Goal: Feedback & Contribution: Contribute content

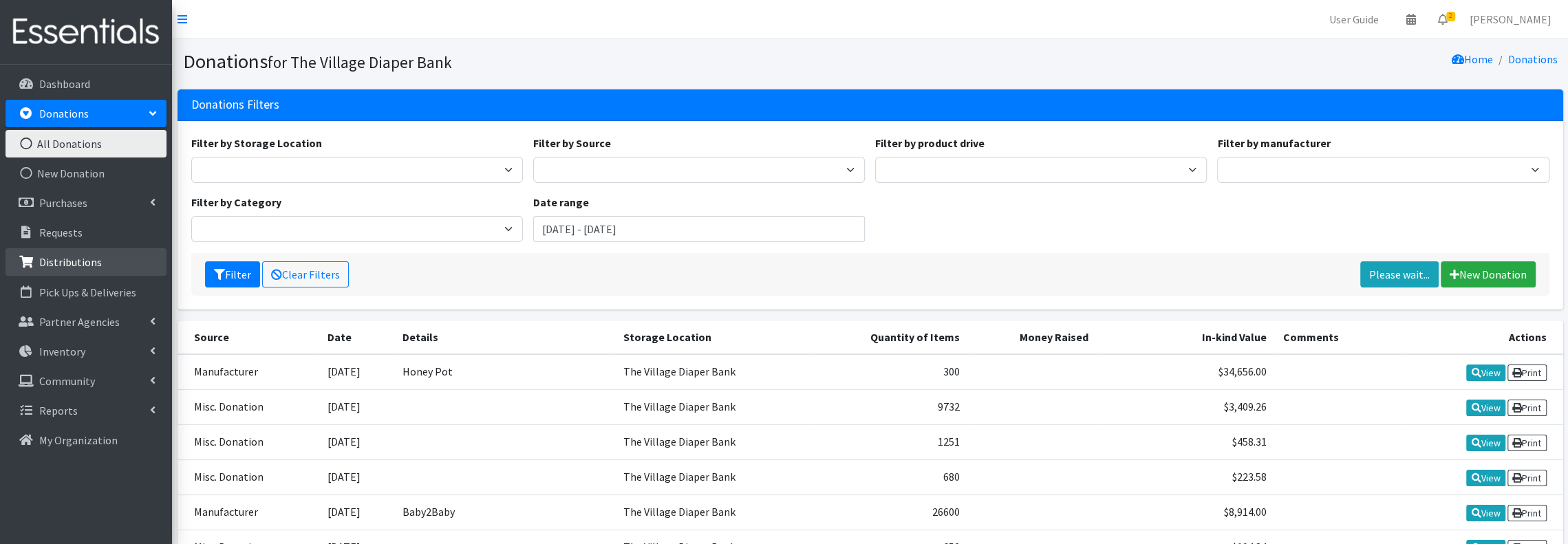
click at [88, 257] on p "Distributions" at bounding box center [71, 262] width 62 height 13
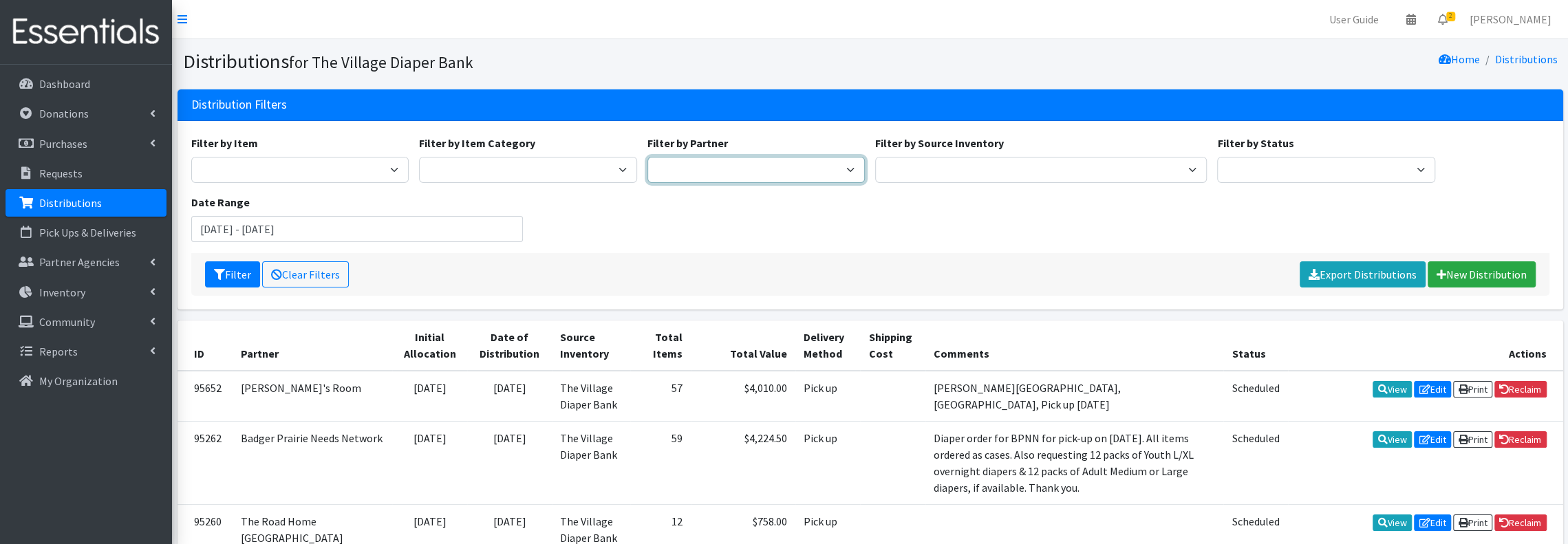
click at [787, 172] on select "[PERSON_NAME] PEP [PERSON_NAME] Prairie Needs Network ConnectRx Culturally Root…" at bounding box center [757, 169] width 218 height 26
select select "3936"
click at [648, 157] on select "Atwood PEP Badger Prairie Needs Network ConnectRx Culturally Rooted Dane County…" at bounding box center [757, 169] width 218 height 26
click at [491, 227] on input "[DATE] - [DATE]" at bounding box center [357, 228] width 332 height 26
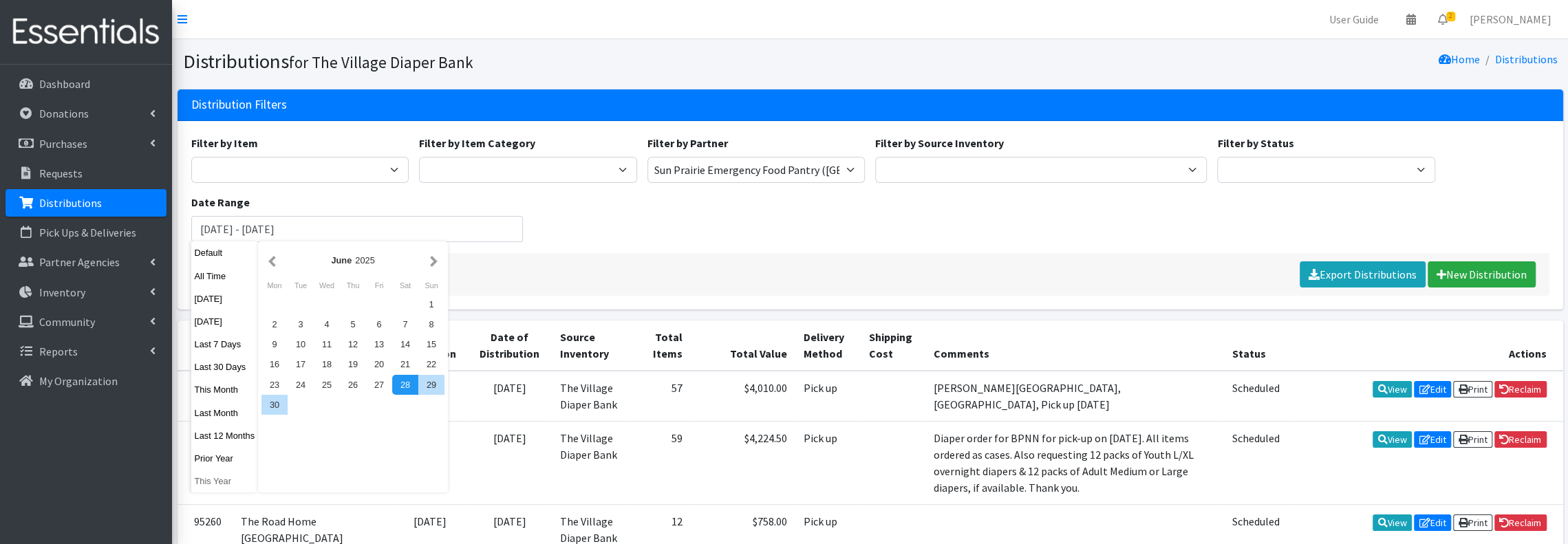
click at [206, 488] on button "This Year" at bounding box center [225, 481] width 67 height 20
type input "January 1, 2025 - December 31, 2025"
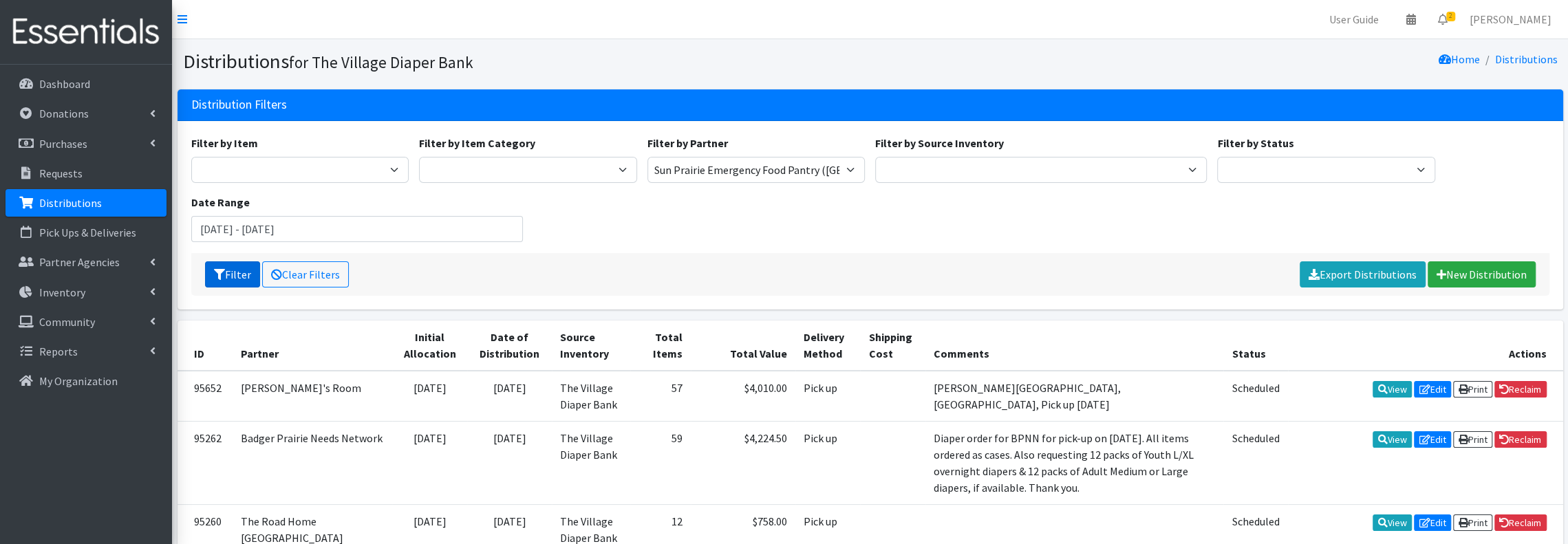
click at [232, 270] on button "Filter" at bounding box center [232, 274] width 55 height 26
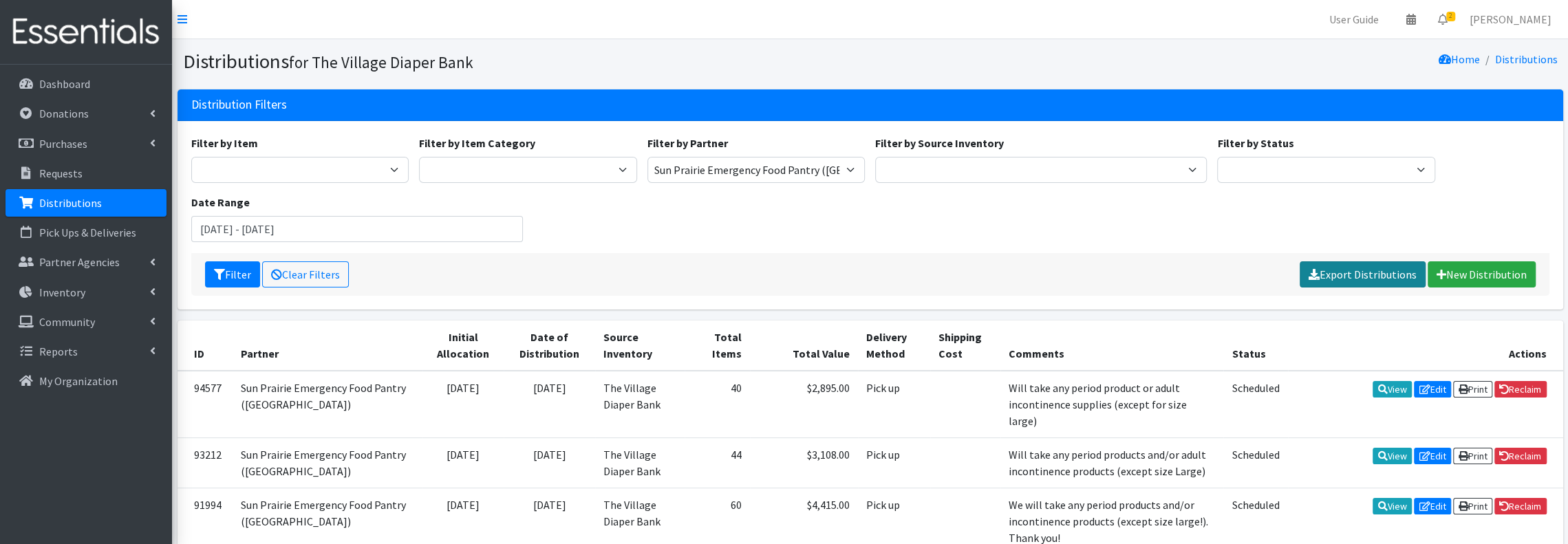
click at [1388, 269] on link "Export Distributions" at bounding box center [1362, 274] width 126 height 26
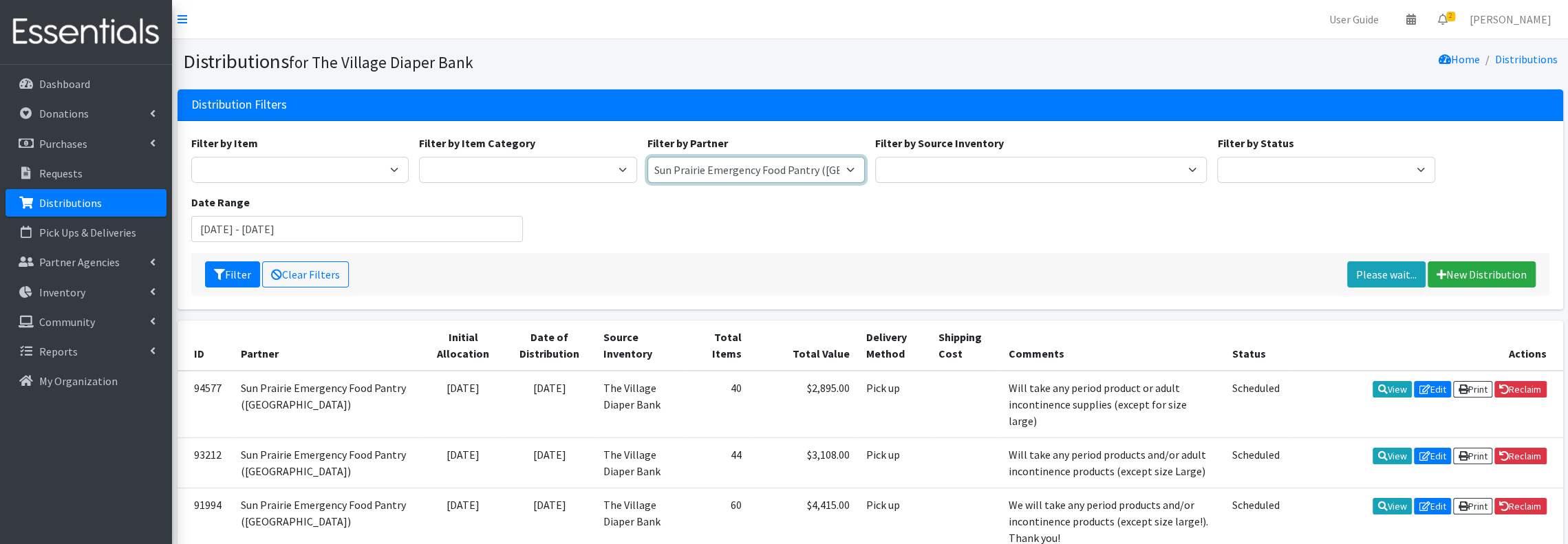
click at [829, 168] on select "[PERSON_NAME] PEP [PERSON_NAME] Prairie Needs Network ConnectRx Culturally Root…" at bounding box center [757, 169] width 218 height 26
select select "7225"
click at [648, 157] on select "Atwood PEP Badger Prairie Needs Network ConnectRx Culturally Rooted Dane County…" at bounding box center [757, 169] width 218 height 26
click at [246, 273] on button "Filter" at bounding box center [232, 274] width 55 height 26
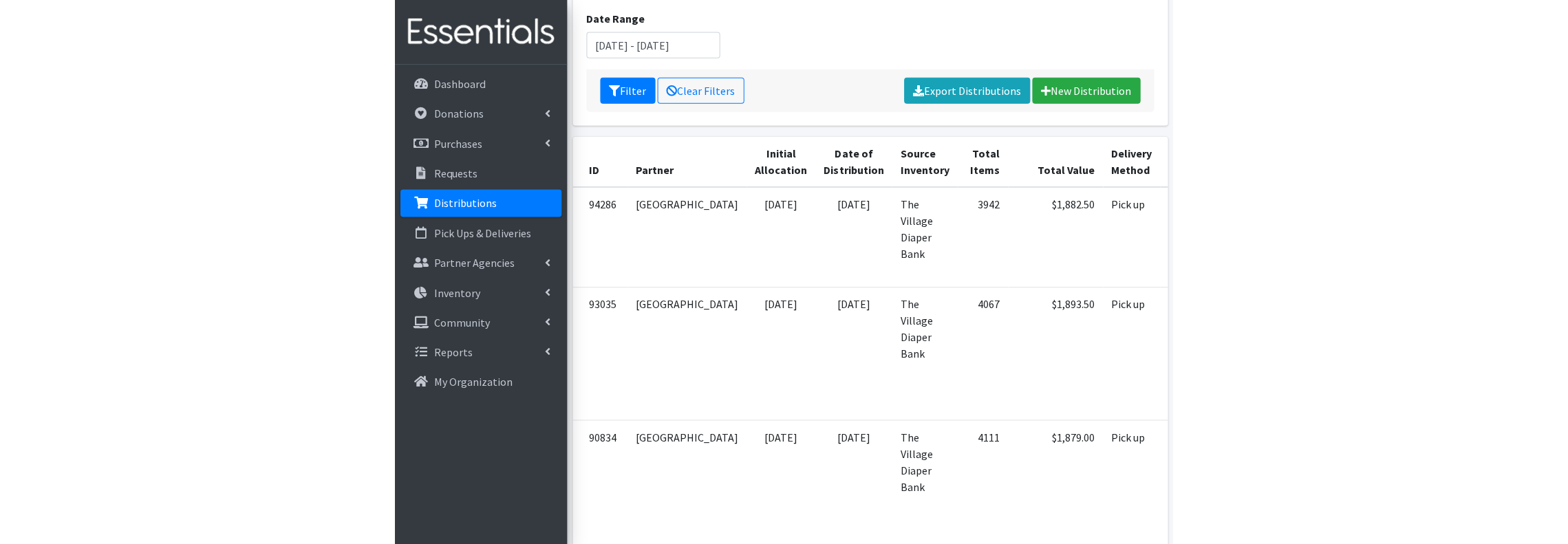
scroll to position [183, 0]
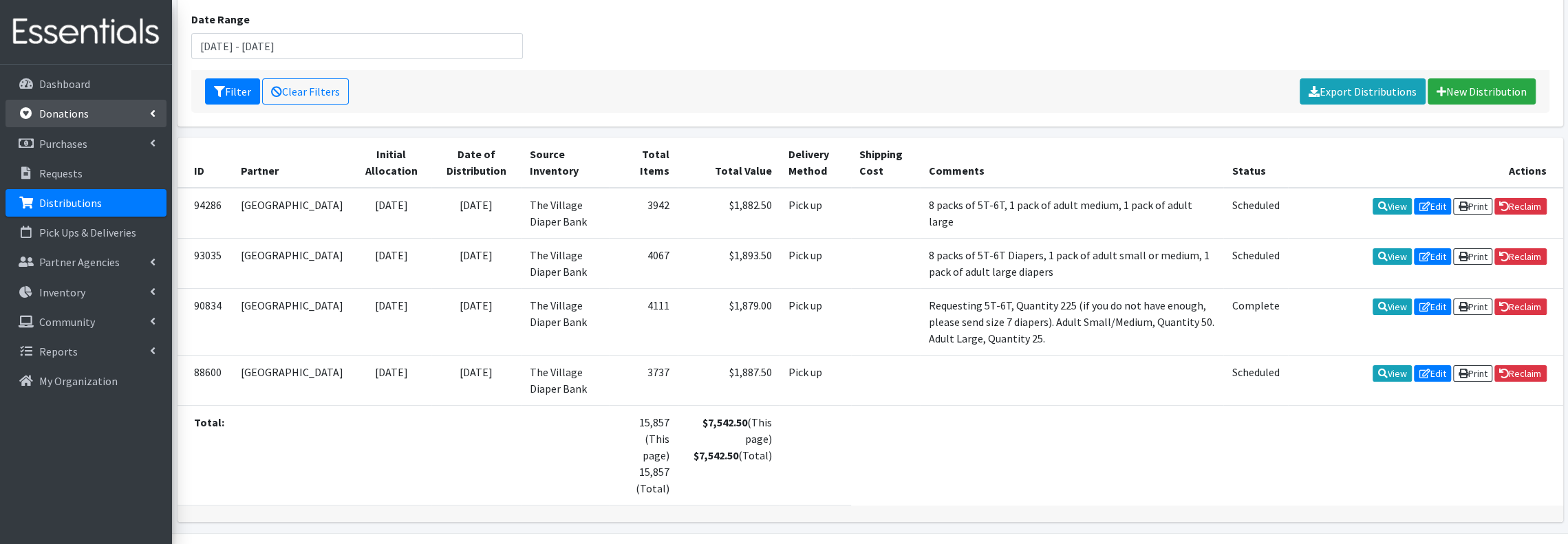
click at [94, 115] on link "Donations" at bounding box center [86, 113] width 161 height 28
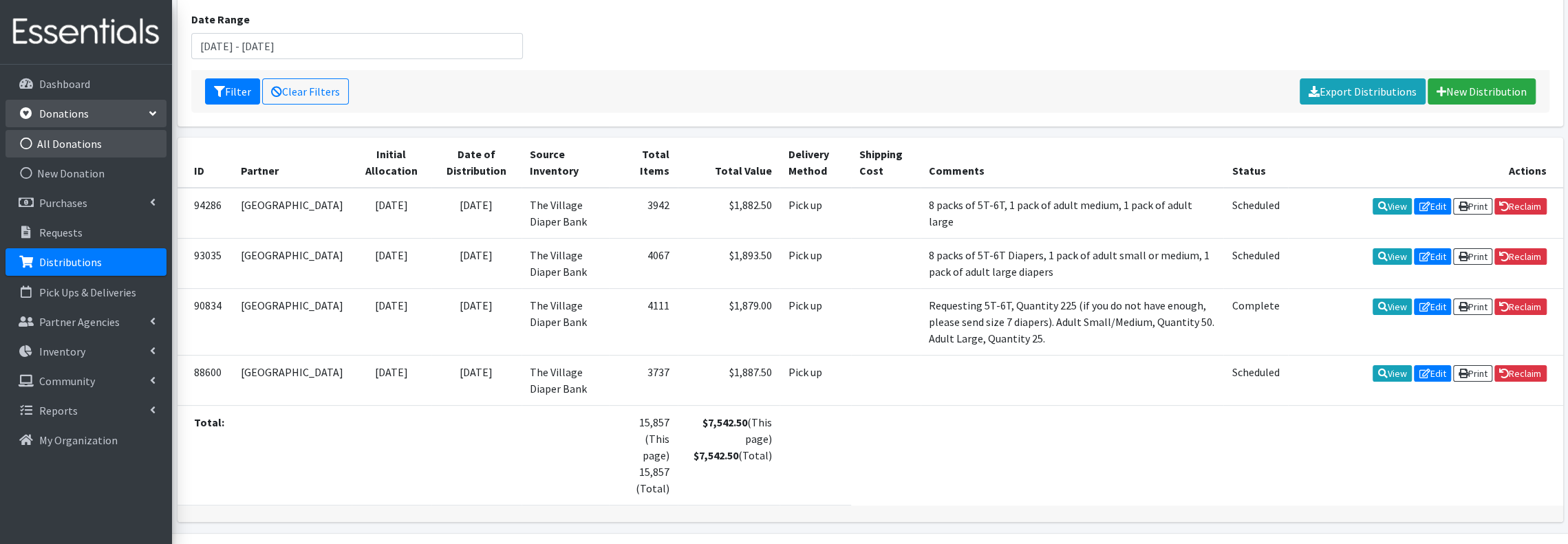
click at [96, 140] on link "All Donations" at bounding box center [86, 143] width 161 height 28
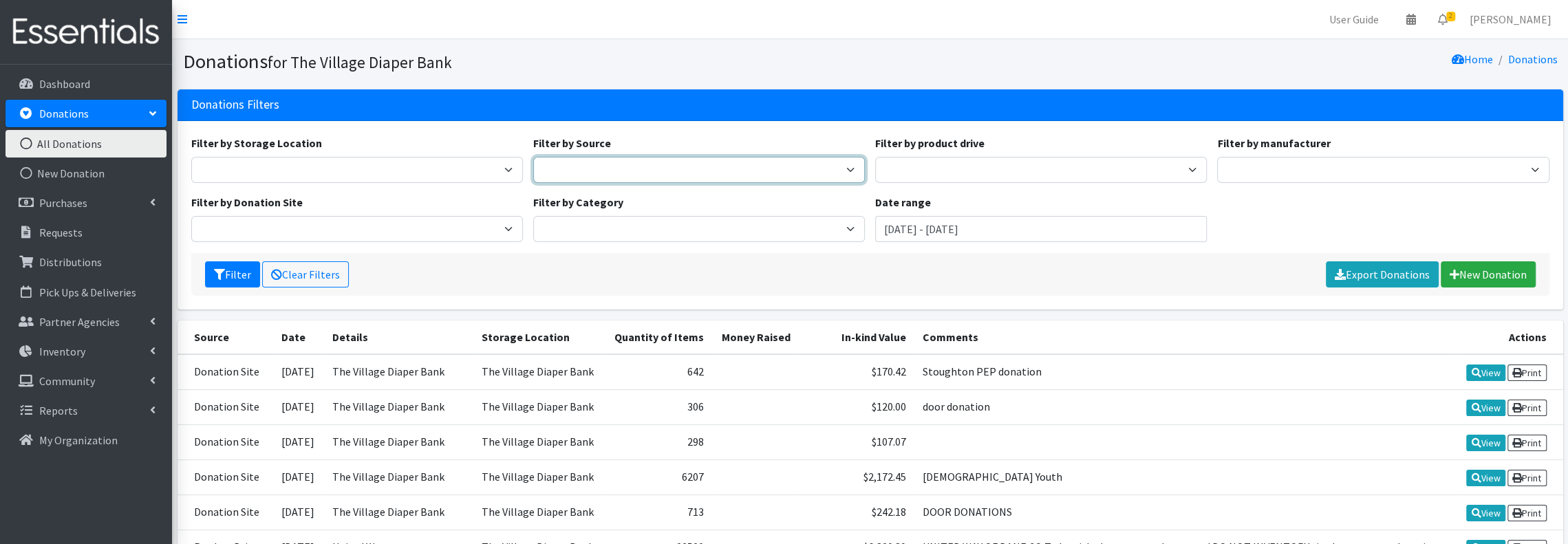
click at [848, 164] on select "Donation Site Manufacturer Misc. Donation Product Drive" at bounding box center [699, 169] width 332 height 26
select select "Manufacturer"
click at [533, 157] on select "Donation Site Manufacturer Misc. Donation Product Drive" at bounding box center [699, 169] width 332 height 26
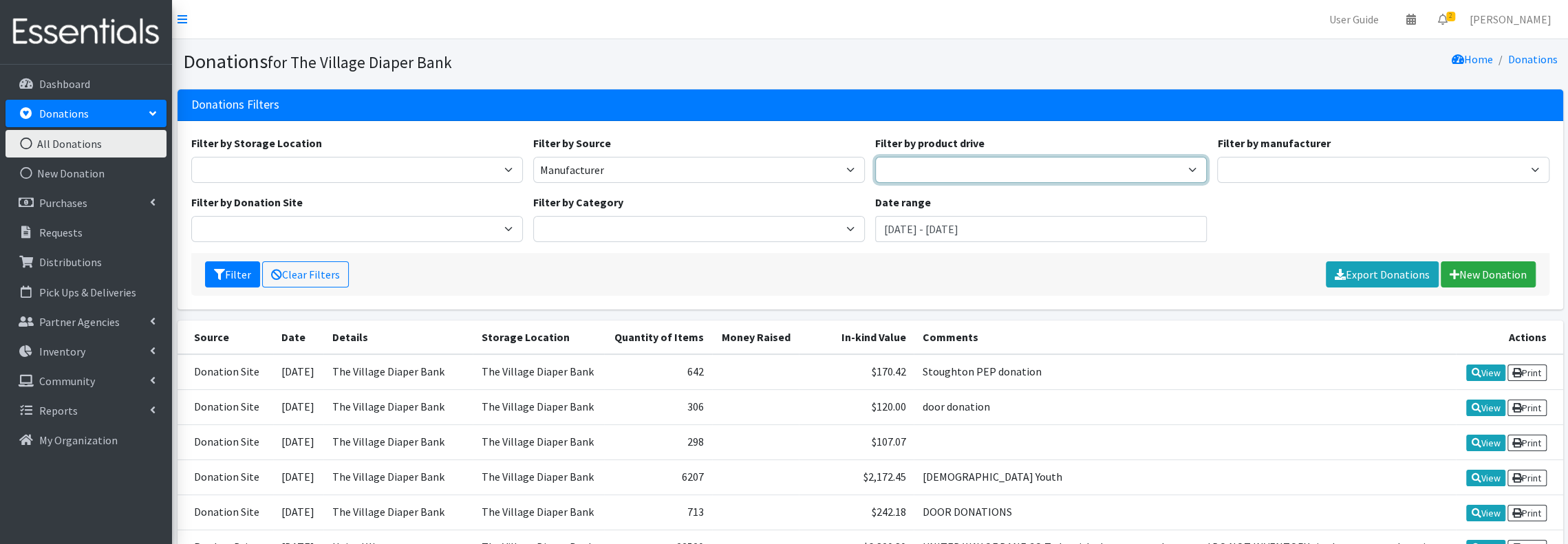
click at [1100, 160] on select "2023 NBC15 Diaper Drive 2024 WMTV Diaper Drive 2025 WMTV15 News Diaper Drive Ac…" at bounding box center [1041, 169] width 332 height 26
click at [586, 275] on div "Filter Clear Filters Export Donations New Donation" at bounding box center [870, 275] width 1358 height 43
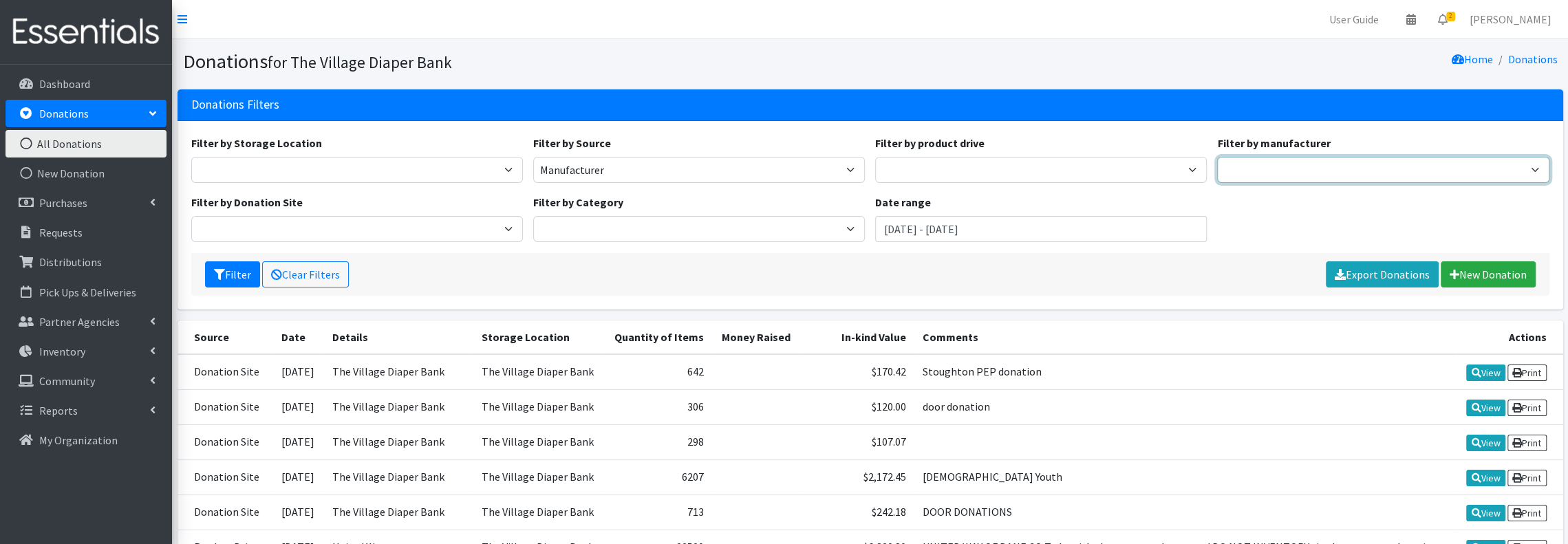
click at [1533, 163] on select "Kimberly Clark (Huggies)" at bounding box center [1383, 169] width 332 height 26
select select "248"
click at [1217, 157] on select "[PERSON_NAME] (Huggies)" at bounding box center [1383, 169] width 332 height 26
click at [1012, 235] on input "June 28, 2025 - September 28, 2025" at bounding box center [1041, 228] width 332 height 26
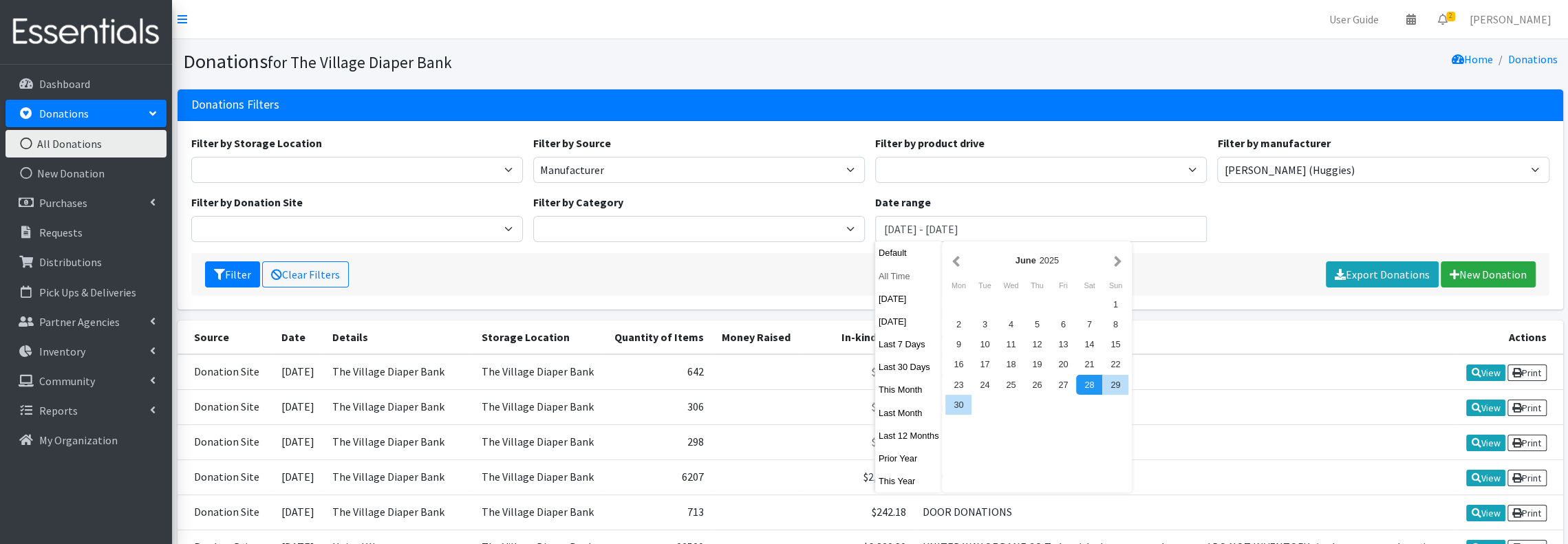
click at [908, 274] on button "All Time" at bounding box center [909, 276] width 67 height 20
type input "August 28, 1925 - August 28, 2026"
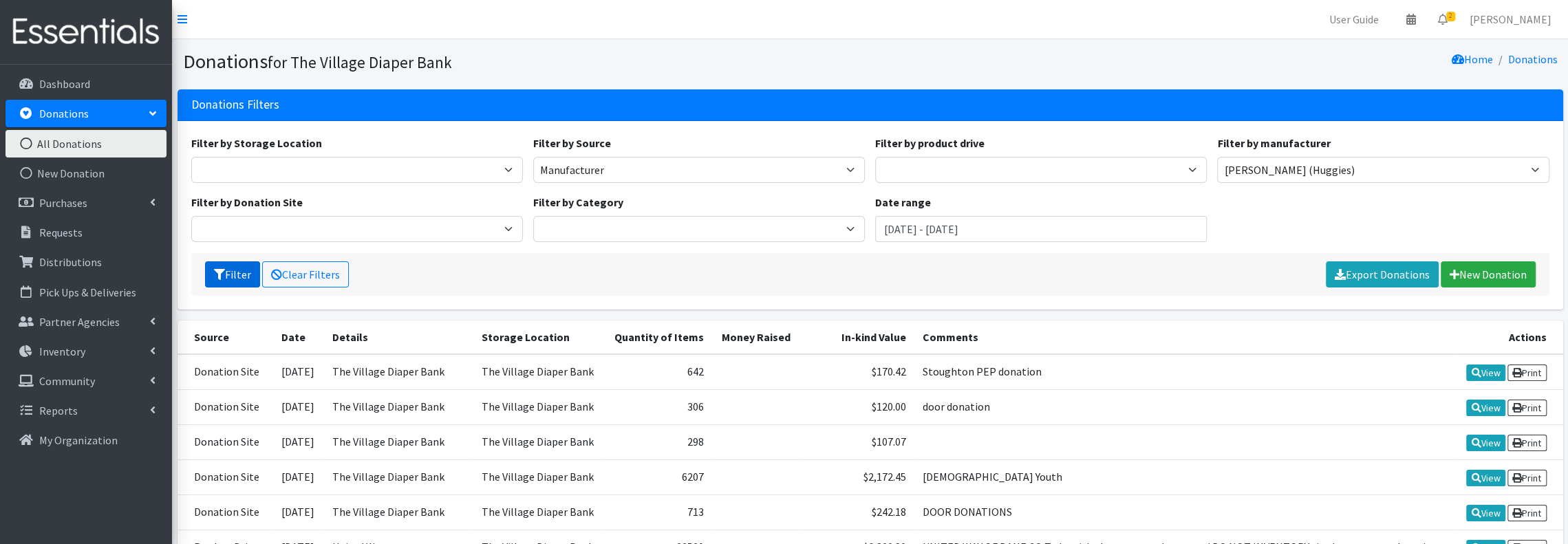
click at [234, 270] on button "Filter" at bounding box center [232, 274] width 55 height 26
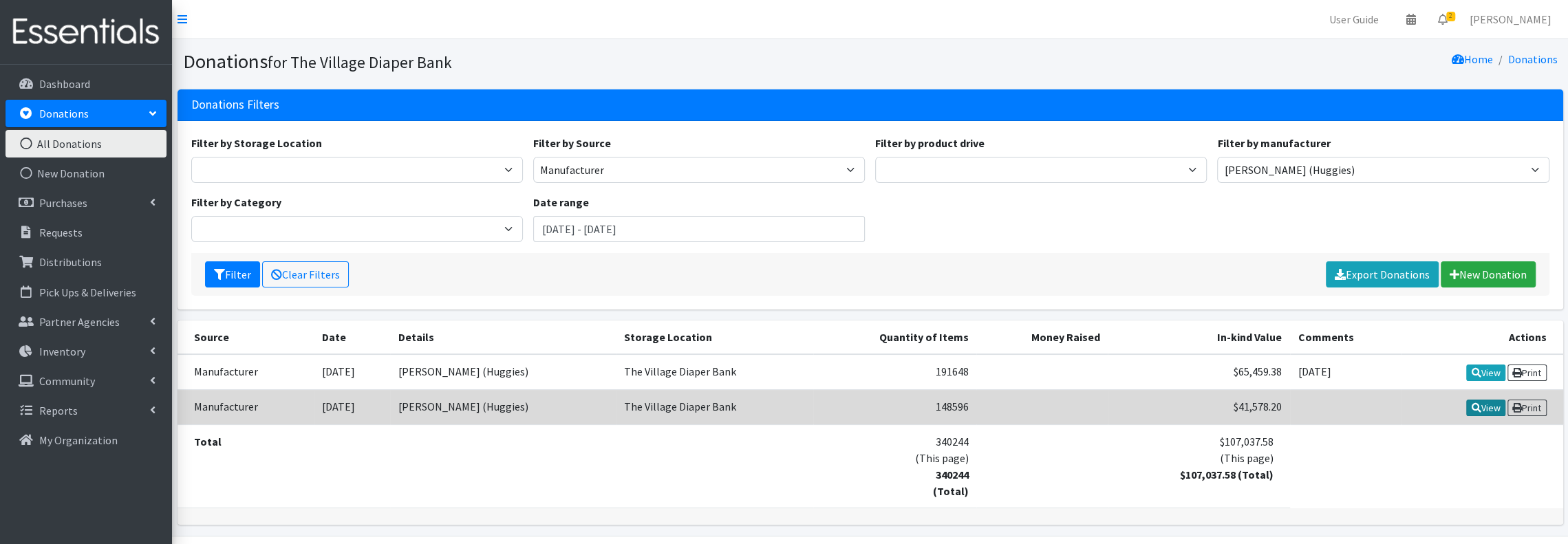
click at [1475, 403] on icon at bounding box center [1475, 408] width 9 height 9
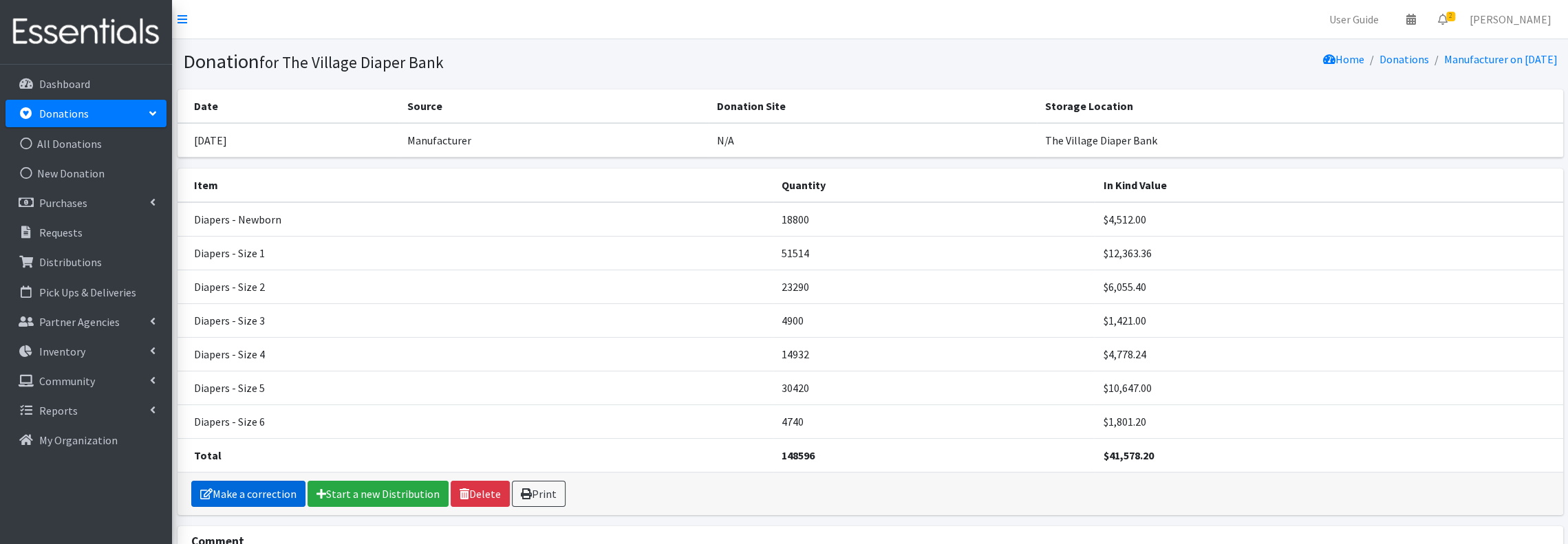
click at [244, 489] on link "Make a correction" at bounding box center [249, 493] width 115 height 26
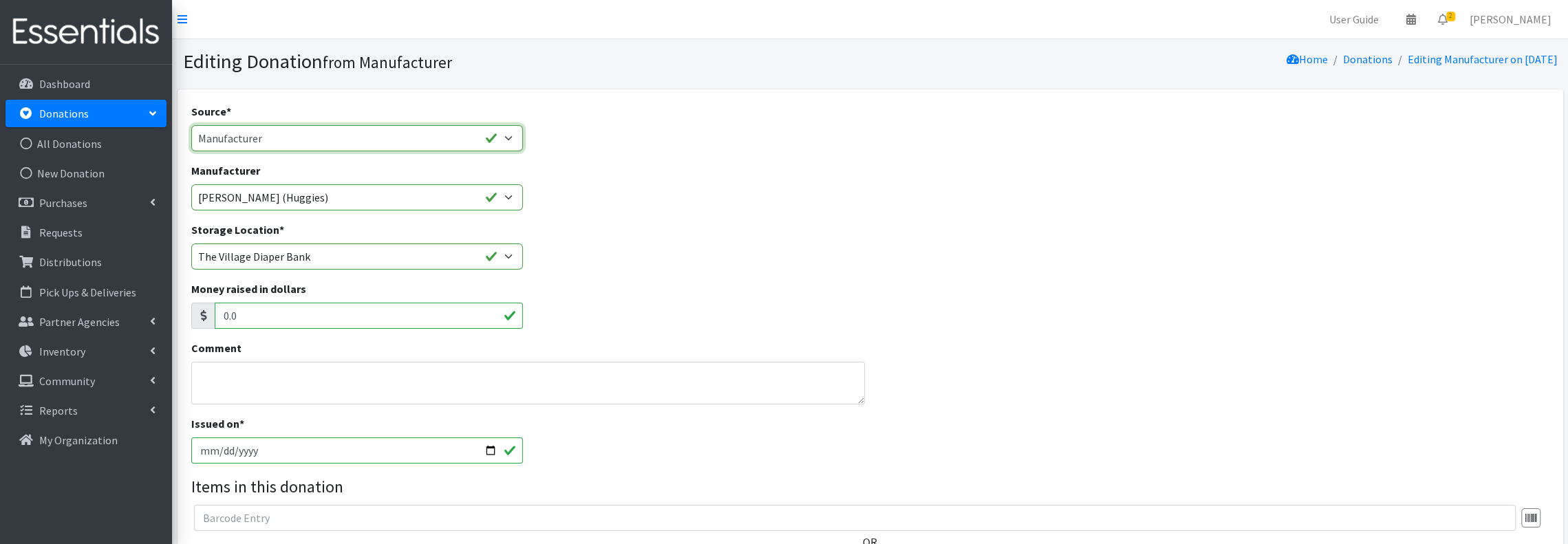
click at [513, 134] on select "Product Drive Manufacturer Donation Site Misc. Donation" at bounding box center [357, 138] width 332 height 26
click at [708, 178] on div "Manufacturer Baby2Baby Honey Pot [PERSON_NAME] (Huggies) ---Create new Manufact…" at bounding box center [870, 192] width 1368 height 59
click at [516, 200] on select "Baby2Baby Honey Pot Kimberly Clark (Huggies) ---Create new Manufacturer---" at bounding box center [357, 197] width 332 height 26
select select
click at [191, 184] on select "Baby2Baby Honey Pot Kimberly Clark (Huggies) ---Create new Manufacturer---" at bounding box center [357, 197] width 332 height 26
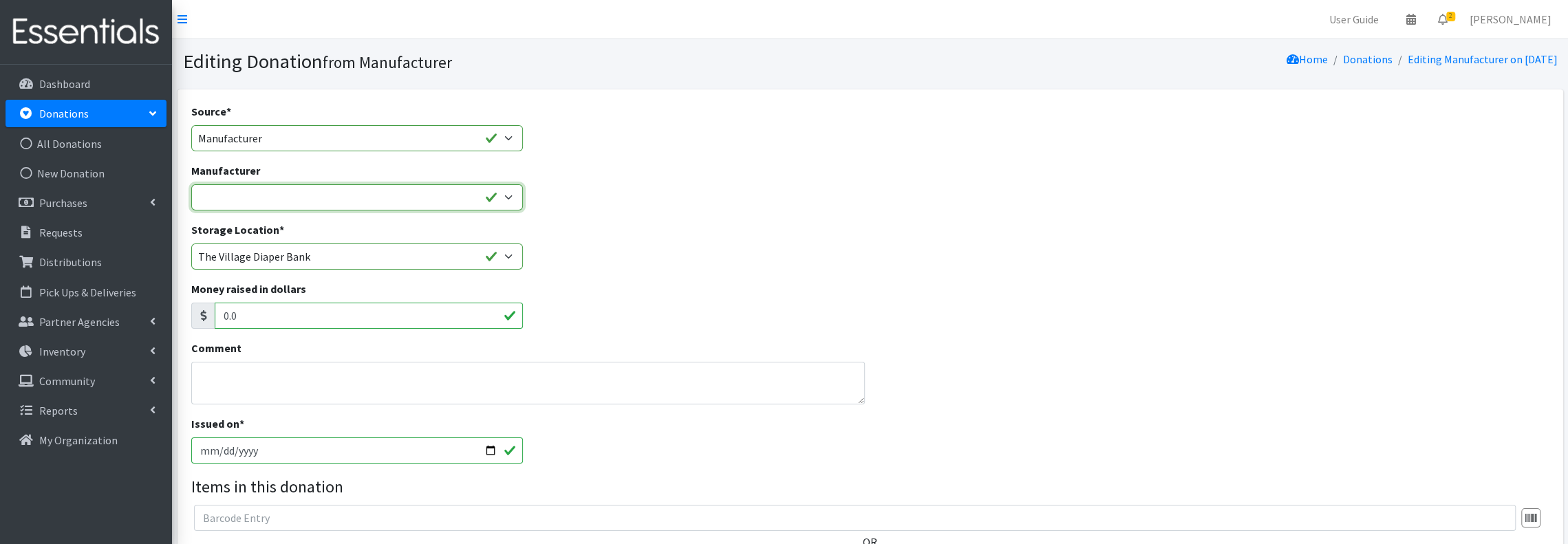
click at [408, 197] on select "Baby2Baby Honey Pot Kimberly Clark (Huggies) ---Create new Manufacturer---" at bounding box center [357, 197] width 332 height 26
click at [765, 190] on div "Manufacturer Baby2Baby Honey Pot Kimberly Clark (Huggies) ---Create new Manufac…" at bounding box center [870, 192] width 1368 height 59
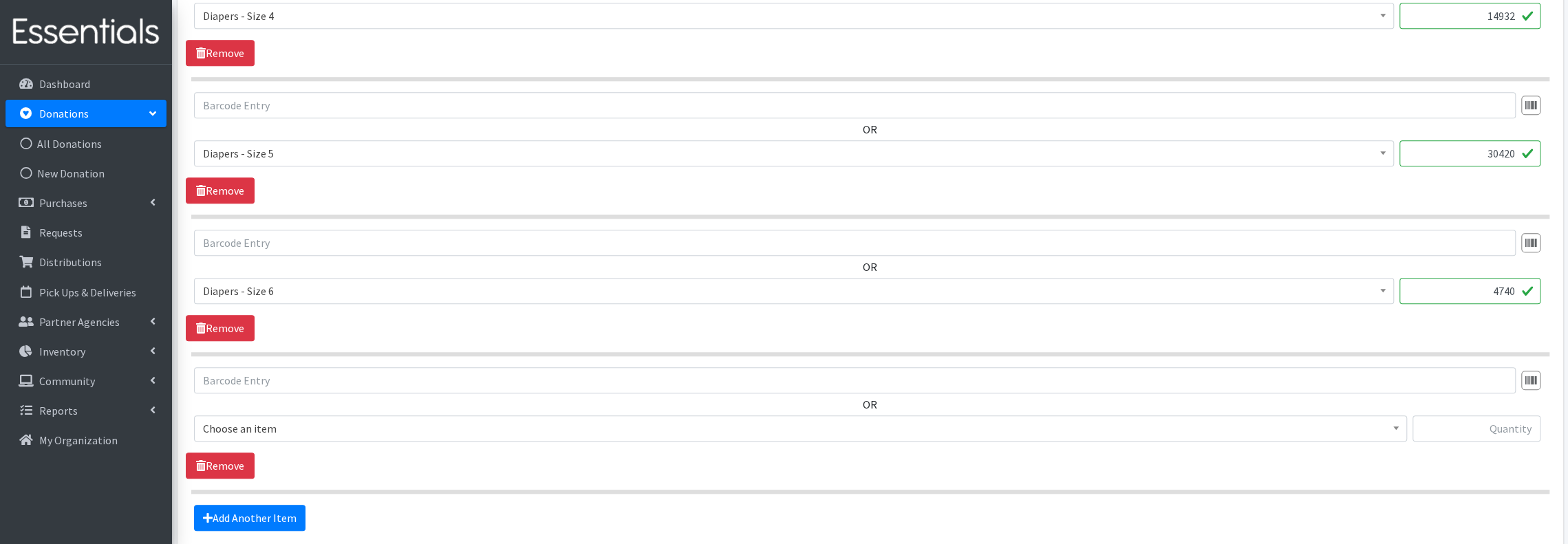
scroll to position [1221, 0]
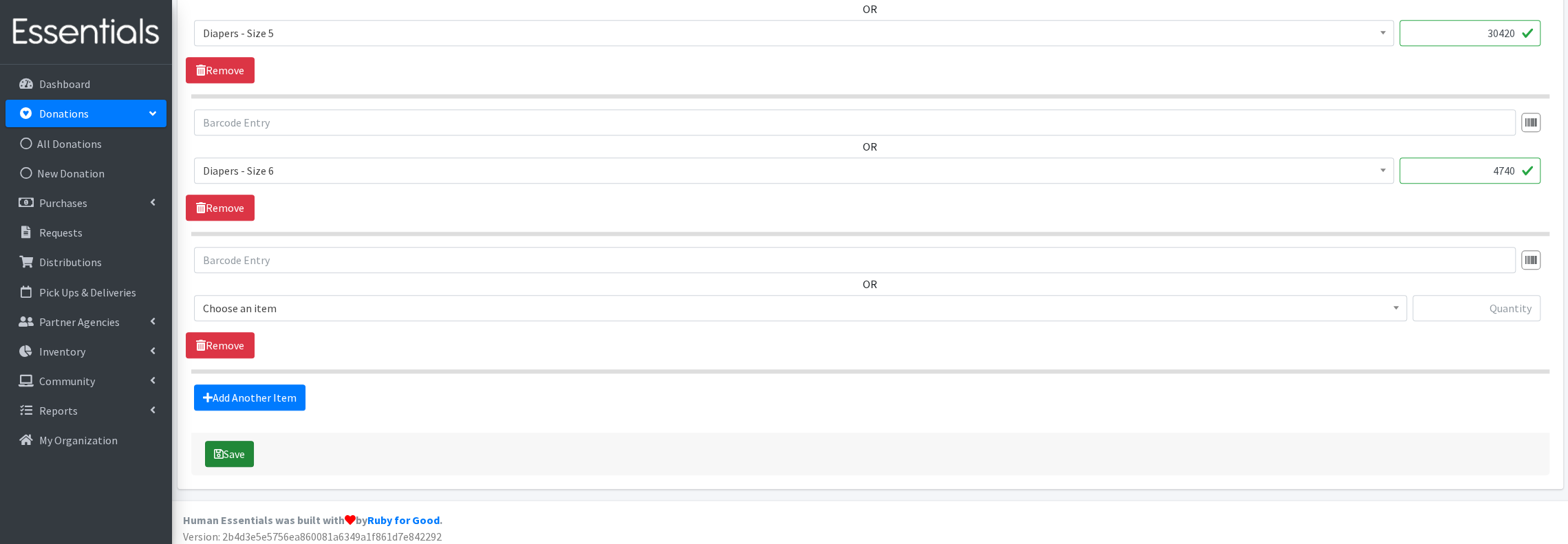
click at [226, 446] on button "Save" at bounding box center [229, 454] width 49 height 26
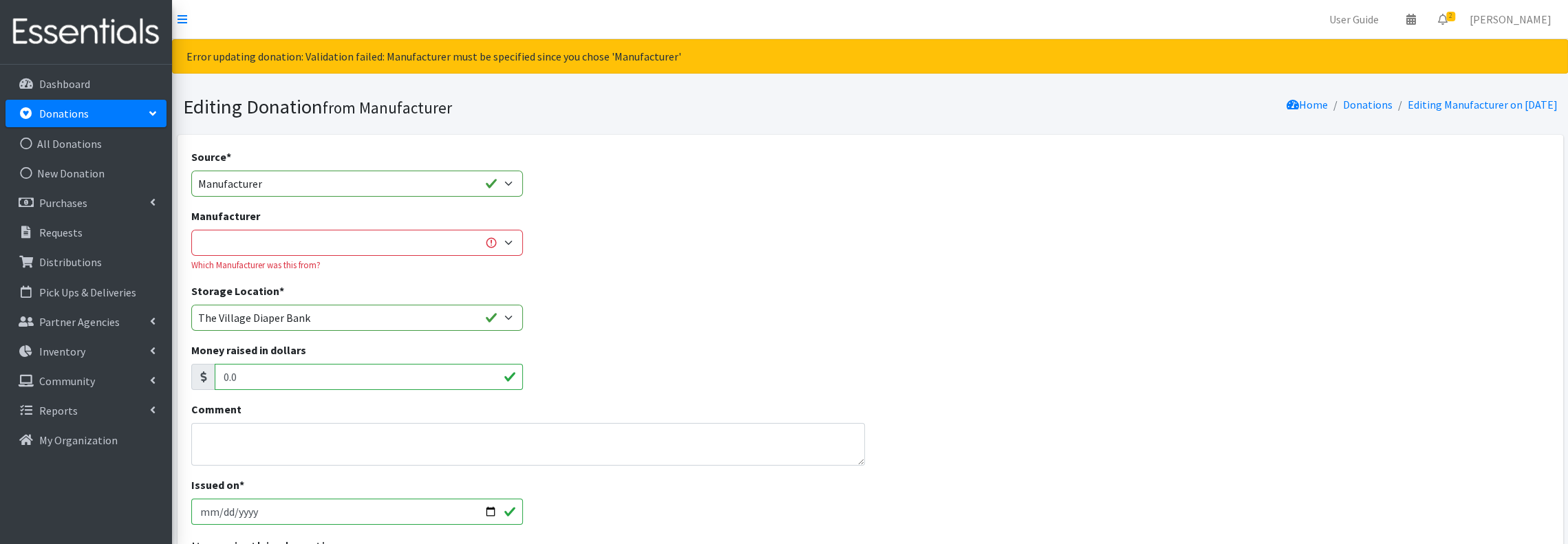
click at [704, 104] on h1 "Editing Donation from Manufacturer" at bounding box center [524, 107] width 682 height 24
click at [65, 437] on p "My Organization" at bounding box center [78, 440] width 78 height 13
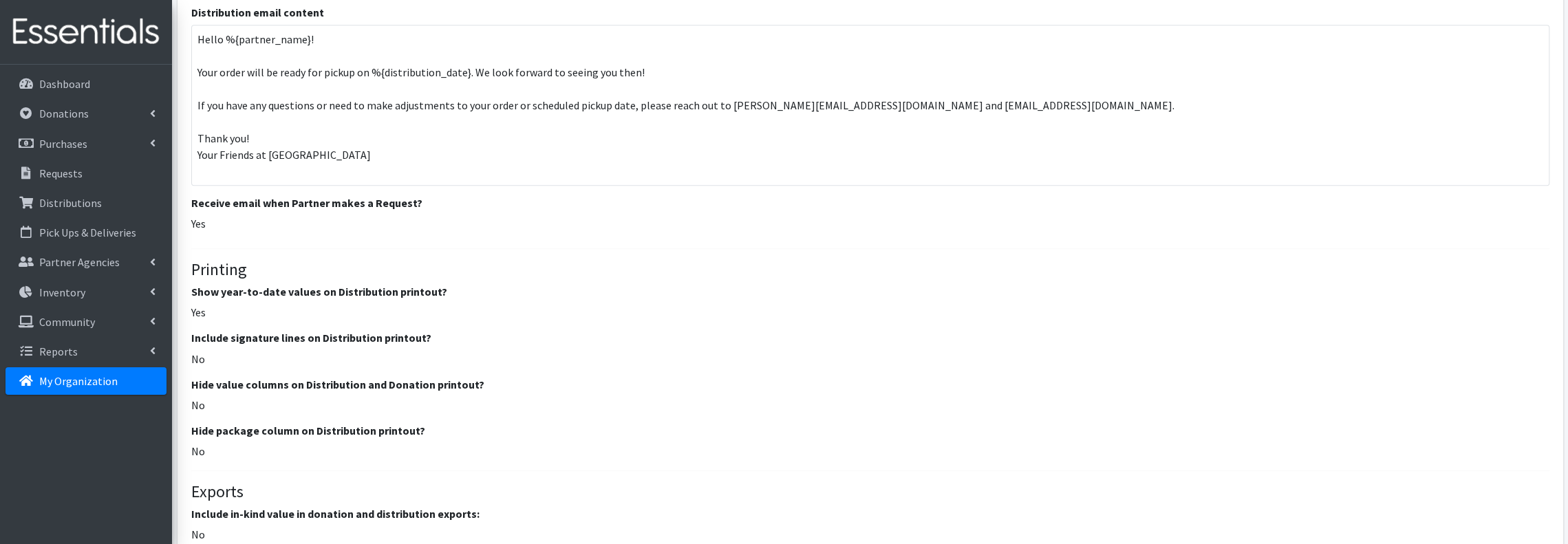
scroll to position [1559, 0]
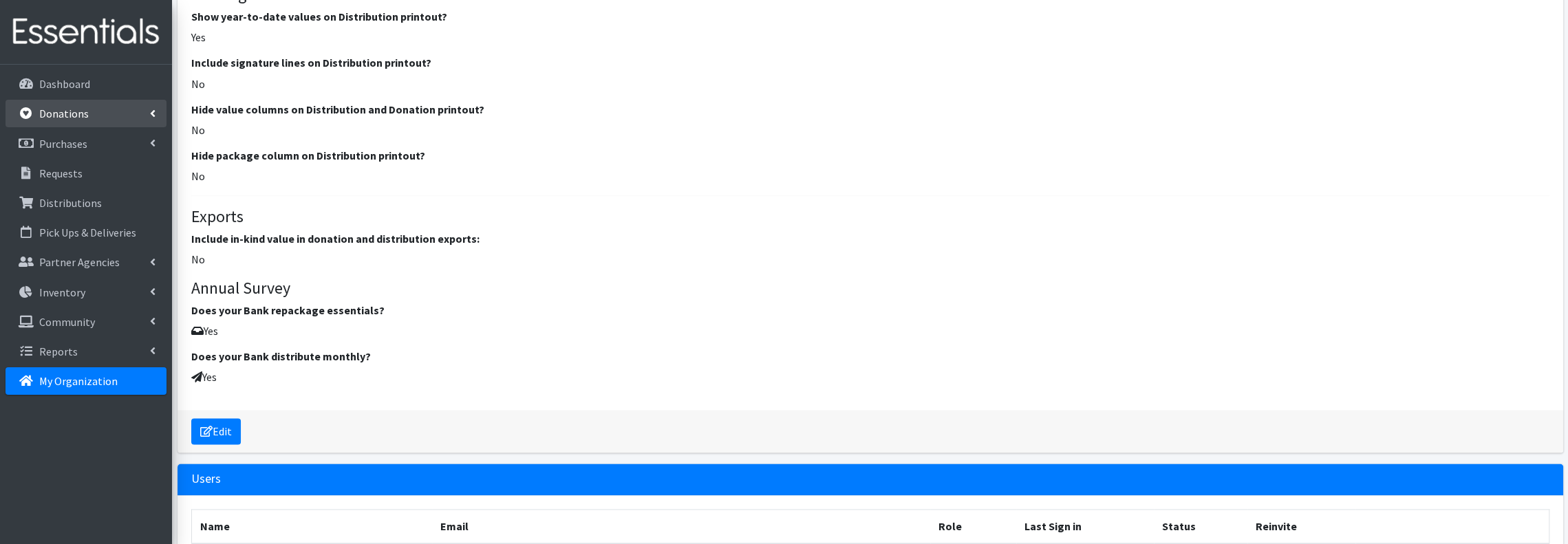
click at [107, 109] on link "Donations" at bounding box center [86, 113] width 161 height 28
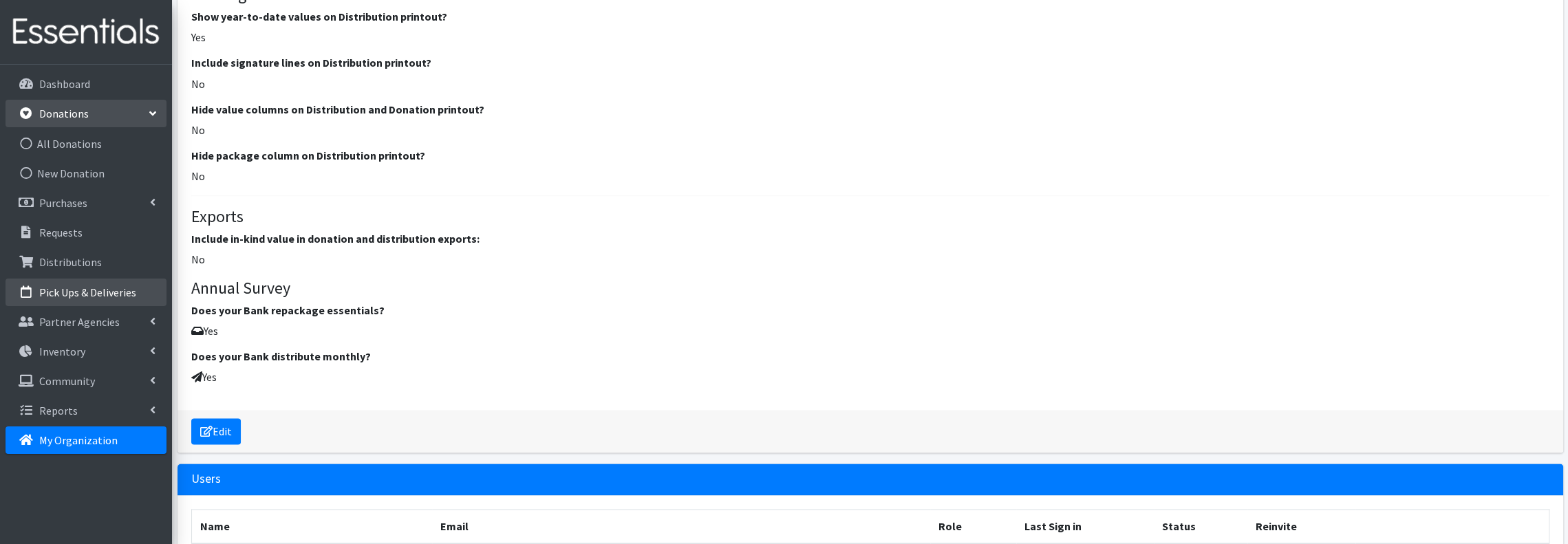
click at [136, 285] on link "Pick Ups & Deliveries" at bounding box center [86, 292] width 161 height 28
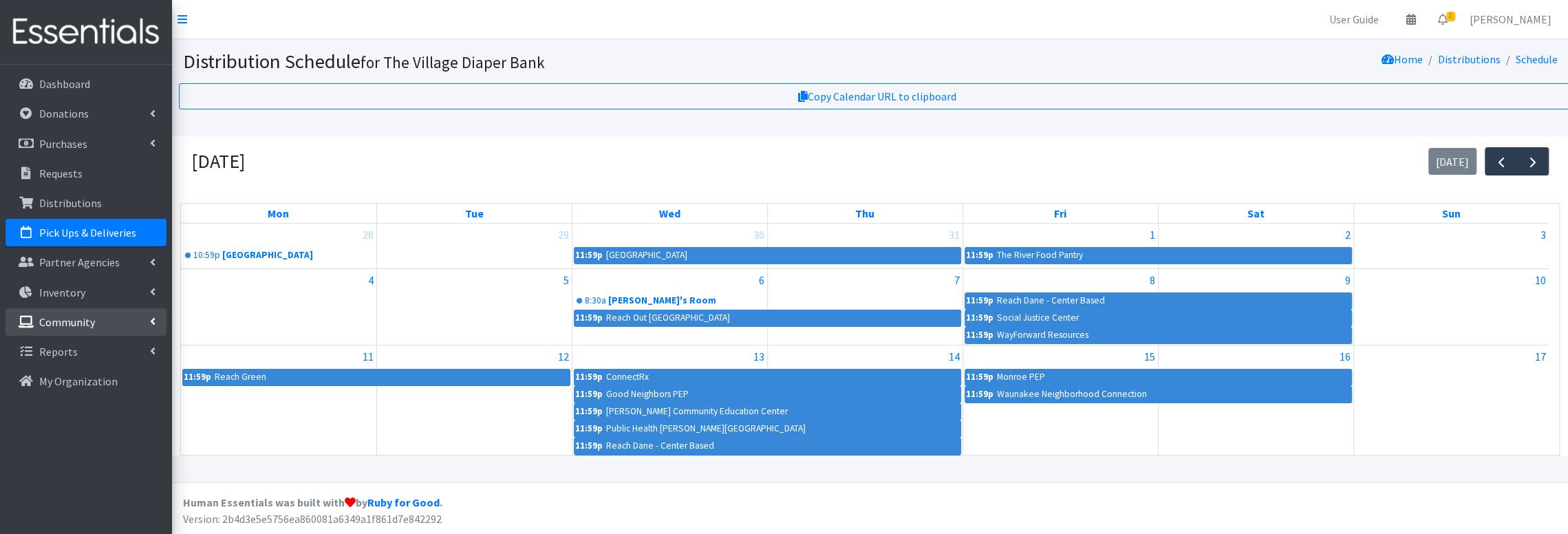
click at [93, 321] on p "Community" at bounding box center [67, 322] width 56 height 13
click at [91, 437] on link "Manufacturers" at bounding box center [86, 440] width 161 height 28
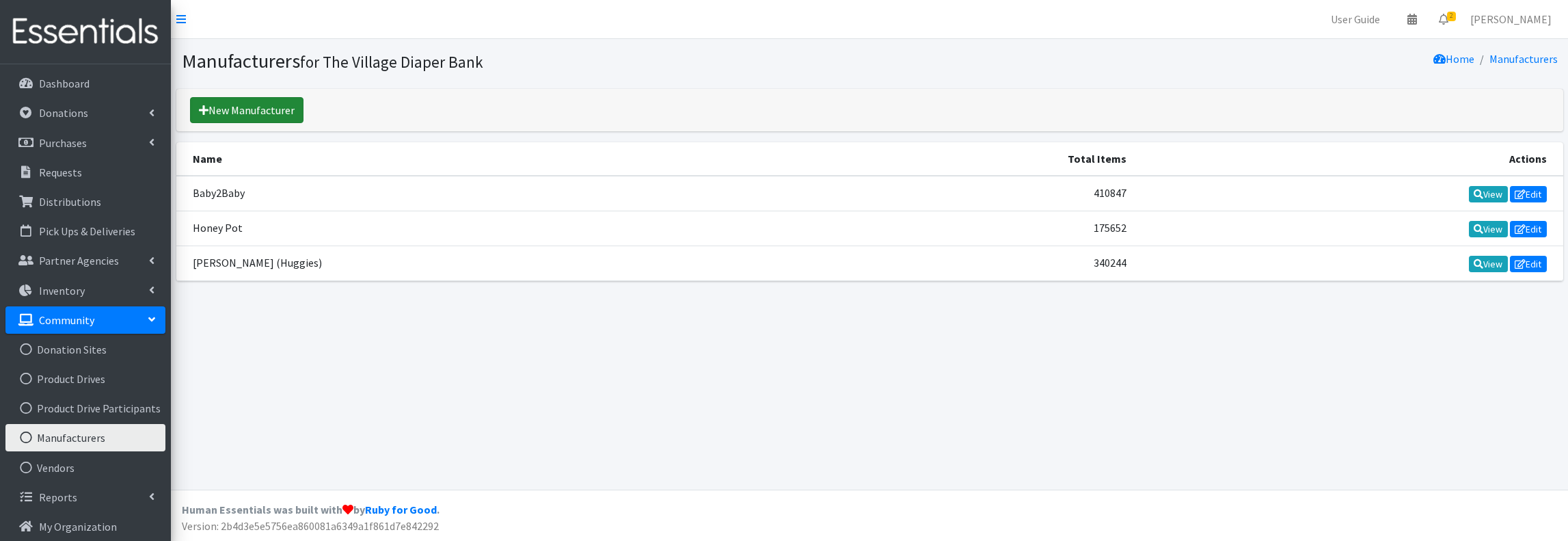
click at [280, 105] on link "New Manufacturer" at bounding box center [247, 110] width 114 height 26
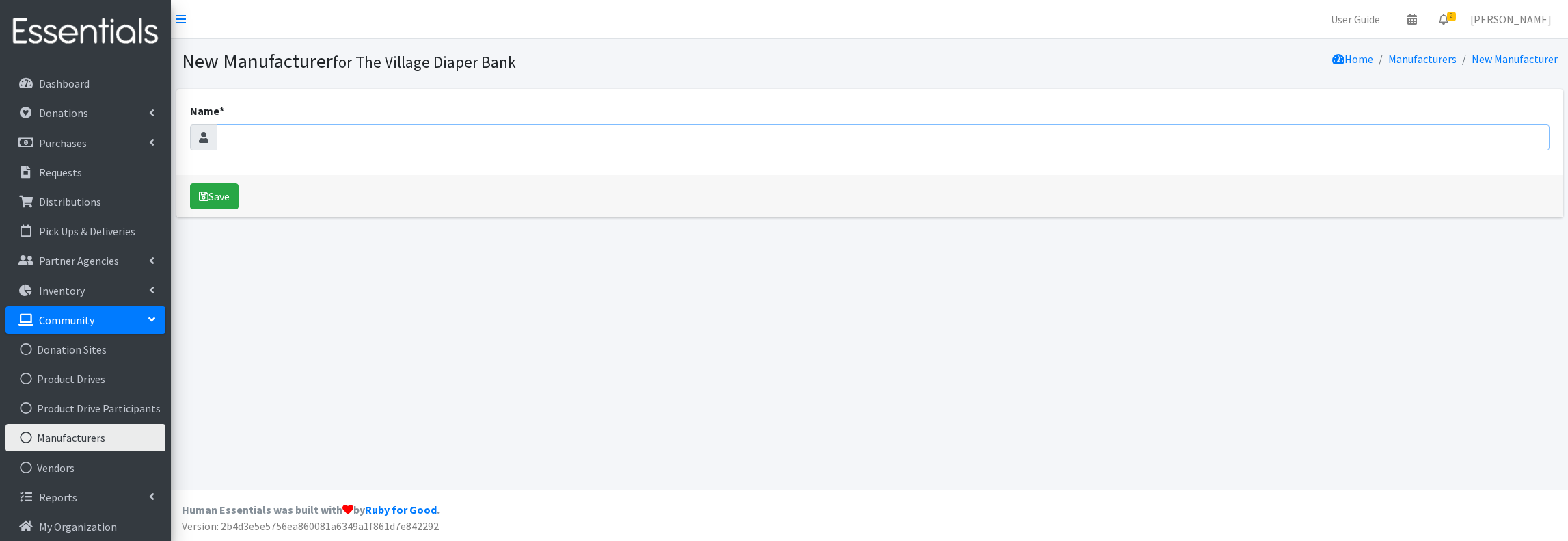
click at [356, 138] on input "Name *" at bounding box center [883, 137] width 1333 height 26
type input "National Diaper Bank Network (NDBN)"
click at [221, 198] on button "Save" at bounding box center [214, 196] width 49 height 26
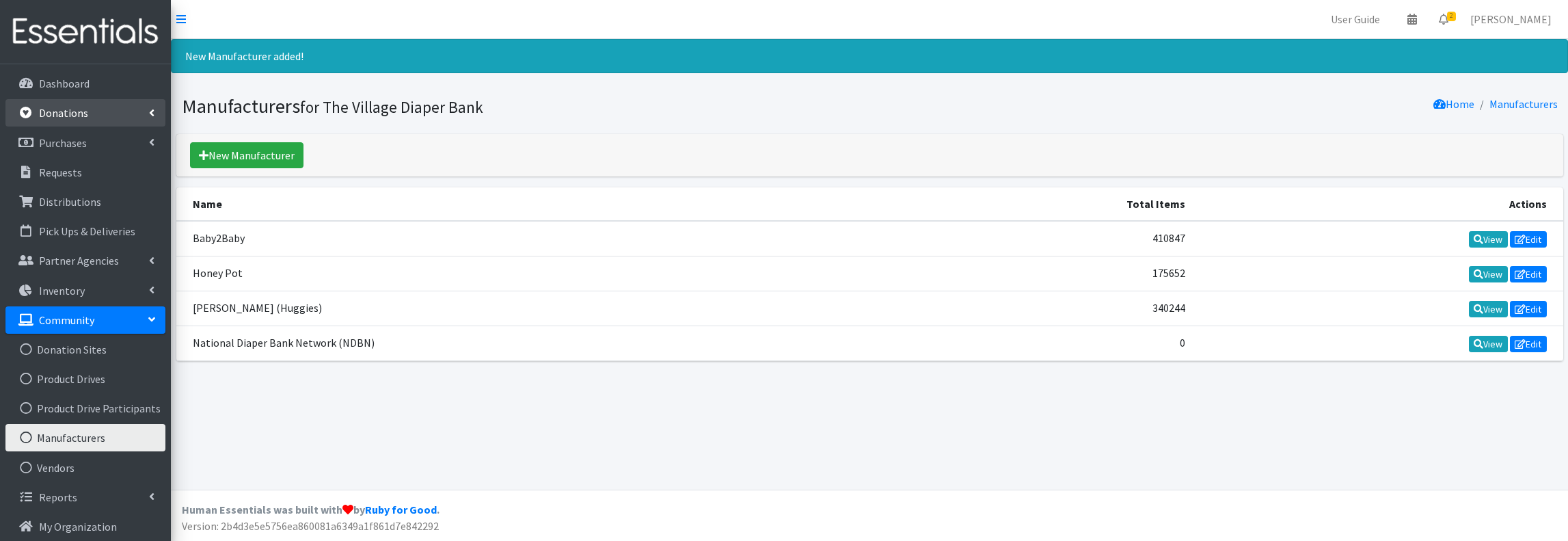
click at [86, 110] on link "Donations" at bounding box center [85, 112] width 160 height 28
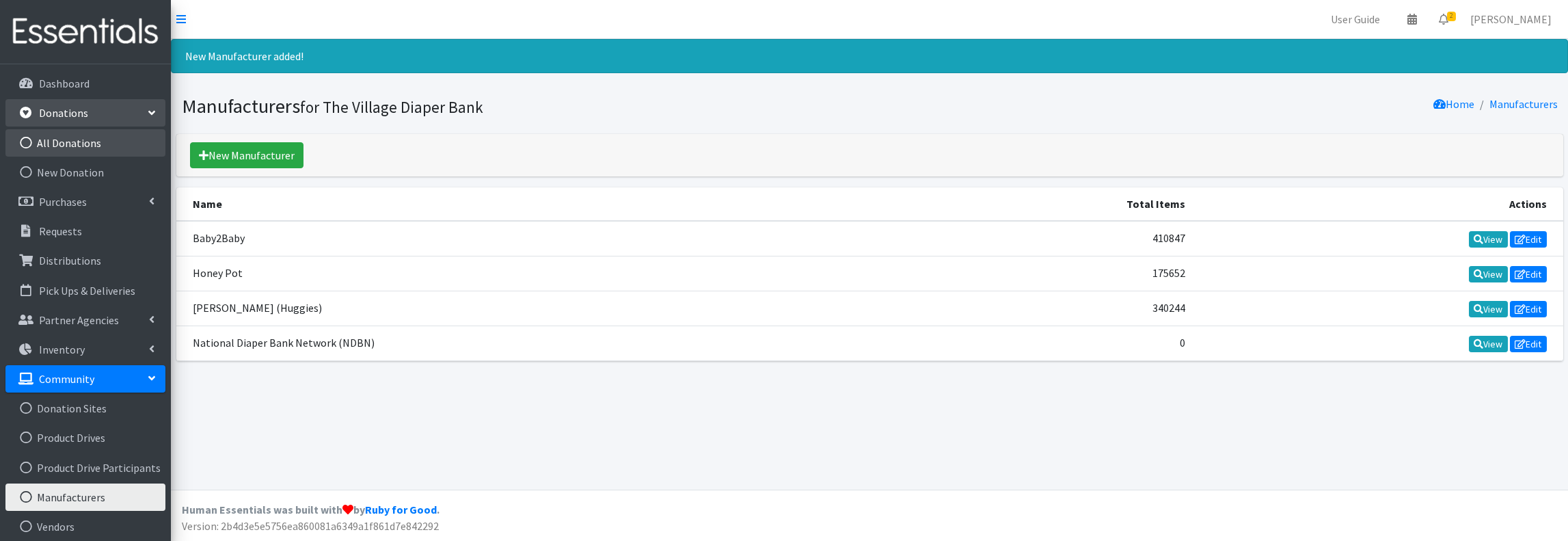
click at [85, 140] on link "All Donations" at bounding box center [85, 142] width 160 height 28
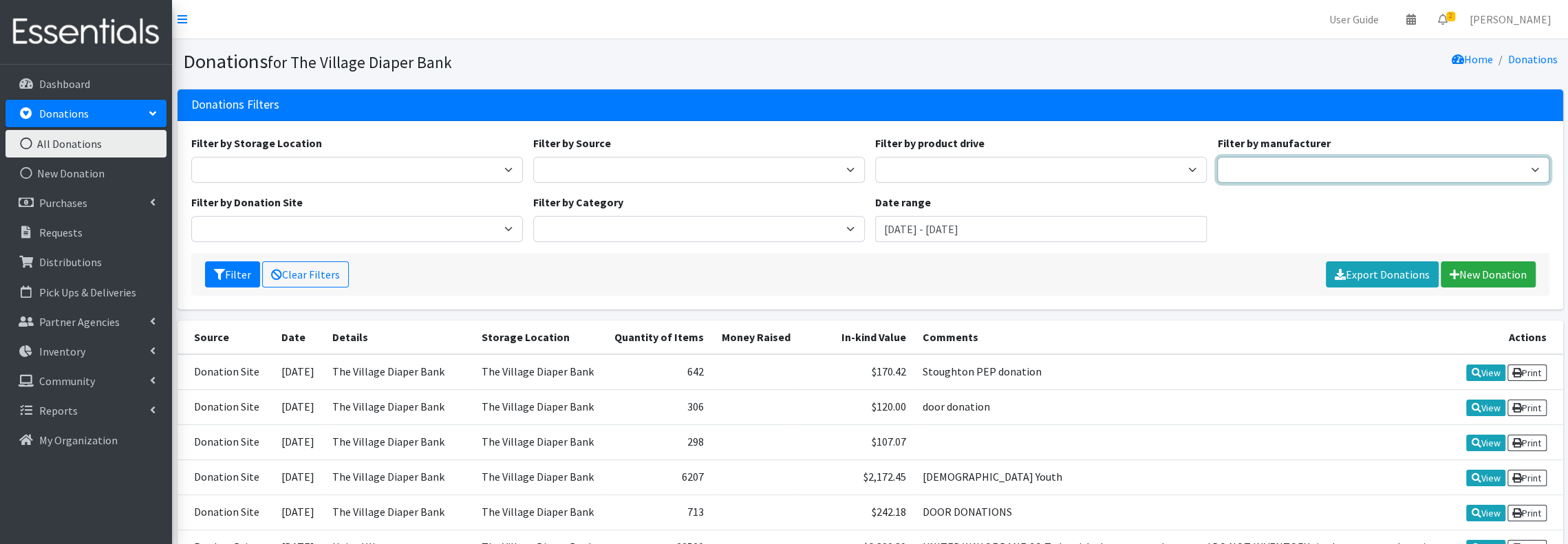
click at [1265, 168] on select "Kimberly Clark (Huggies)" at bounding box center [1383, 169] width 332 height 26
select select "248"
click at [1217, 157] on select "Kimberly Clark (Huggies)" at bounding box center [1383, 169] width 332 height 26
click at [1085, 231] on input "June 28, 2025 - September 28, 2025" at bounding box center [1041, 228] width 332 height 26
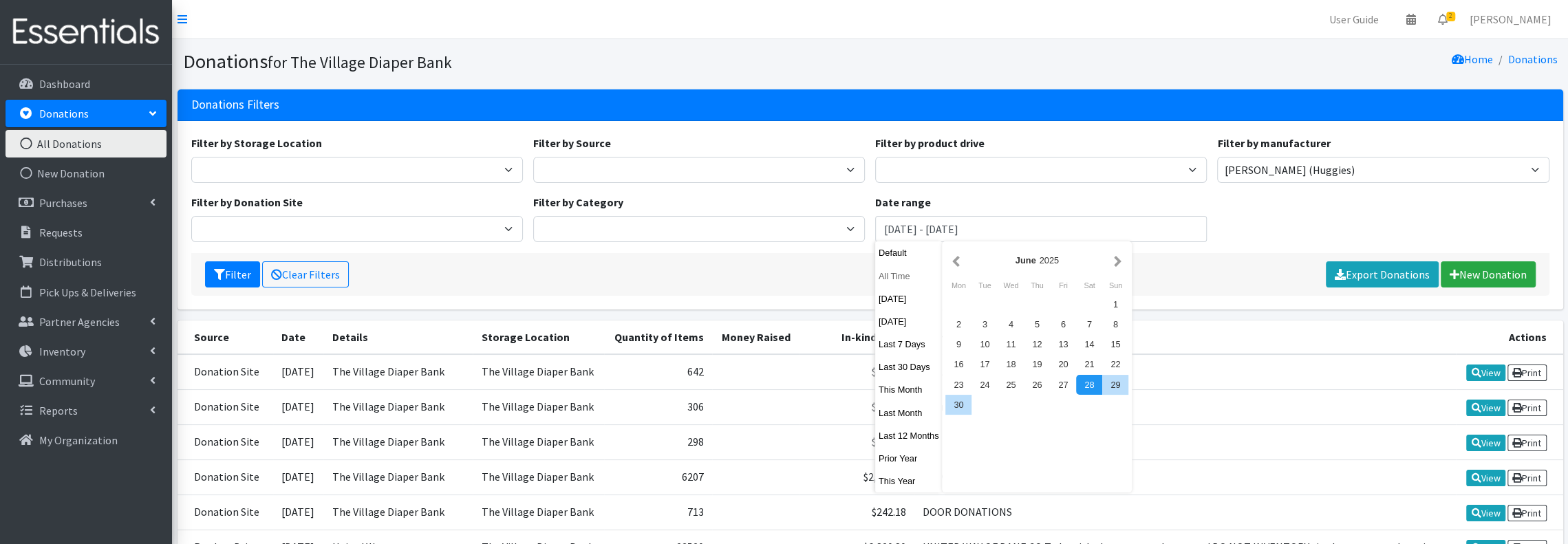
click at [903, 276] on button "All Time" at bounding box center [909, 276] width 67 height 20
type input "August 28, 1925 - August 28, 2026"
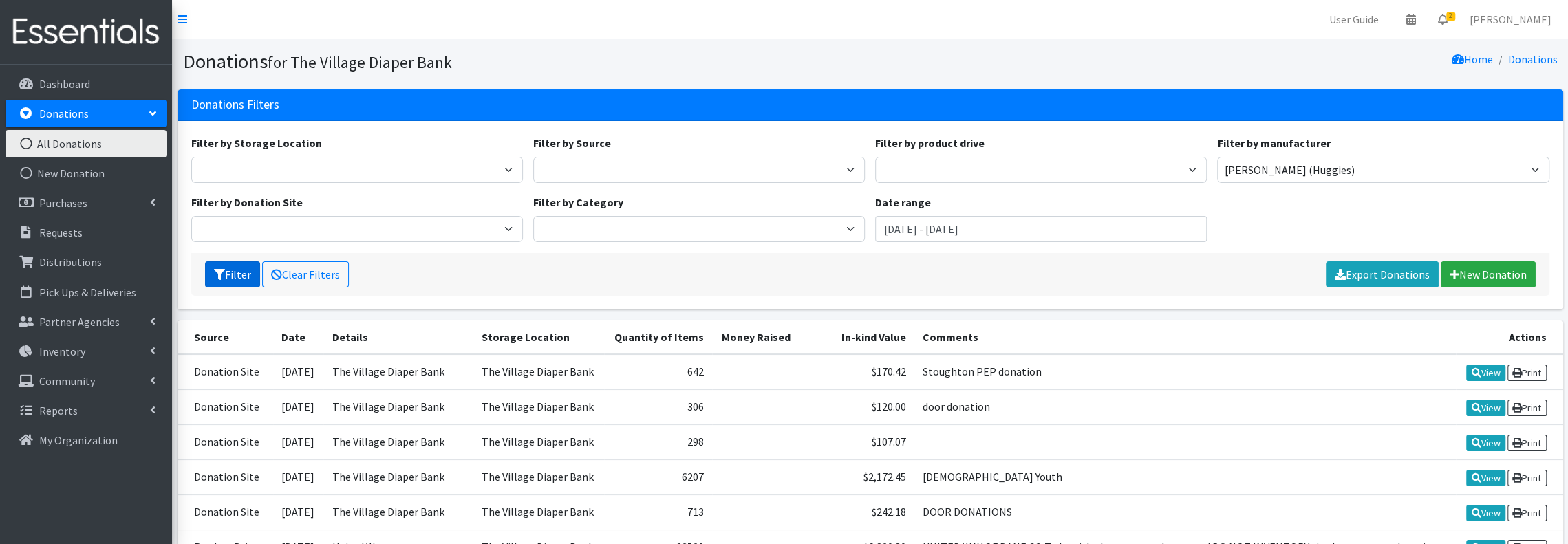
click at [236, 271] on button "Filter" at bounding box center [232, 274] width 55 height 26
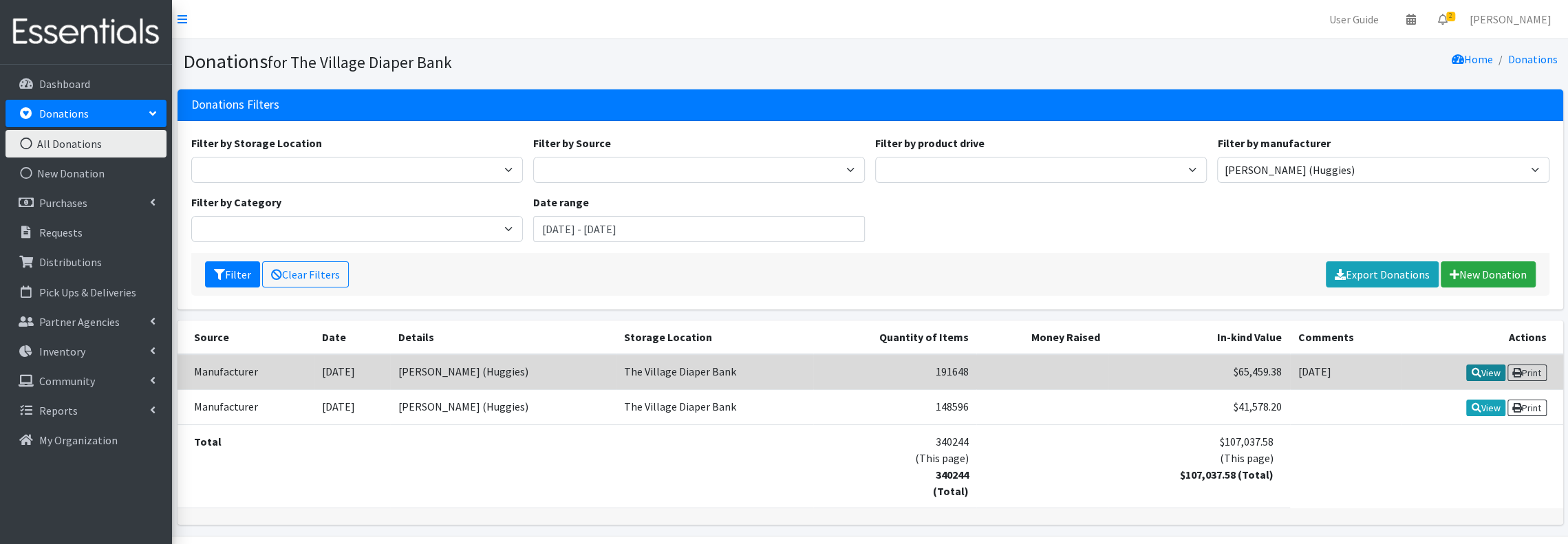
click at [1480, 372] on link "View" at bounding box center [1485, 373] width 40 height 17
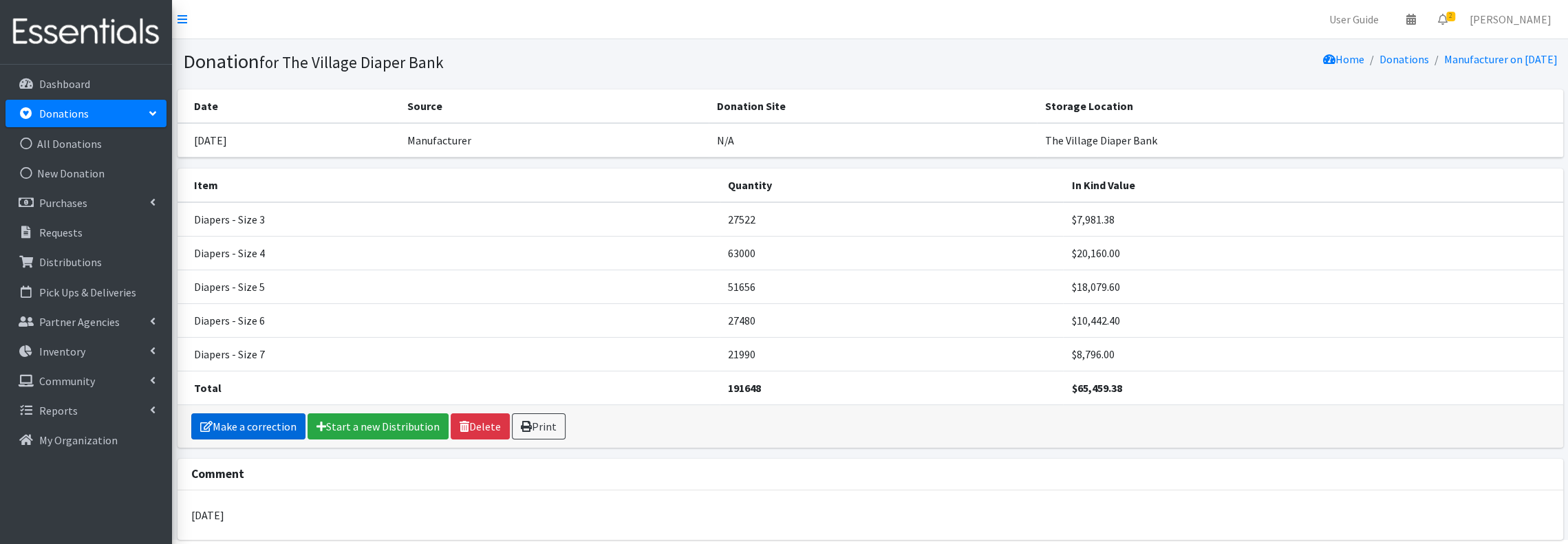
click at [276, 424] on link "Make a correction" at bounding box center [249, 426] width 115 height 26
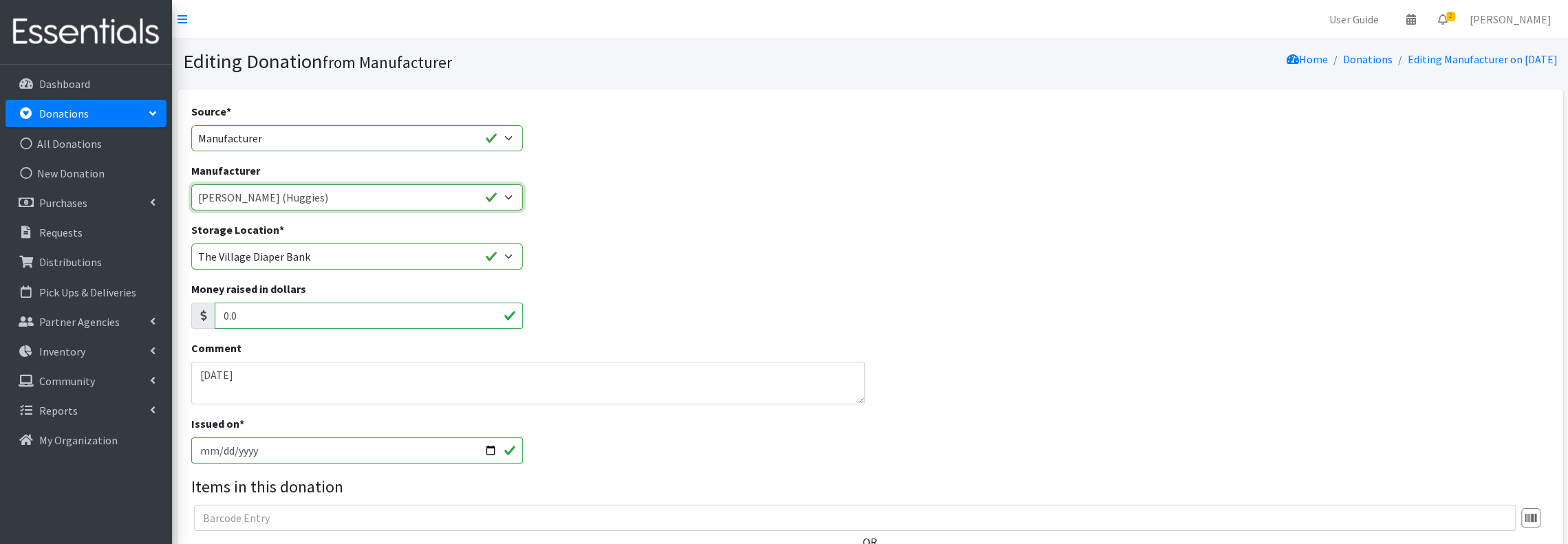
click at [519, 194] on select "Baby2Baby Honey Pot Kimberly Clark (Huggies) National Diaper Bank Network (NDBN…" at bounding box center [357, 197] width 332 height 26
select select "288"
click at [191, 184] on select "Baby2Baby Honey Pot Kimberly Clark (Huggies) National Diaper Bank Network (NDBN…" at bounding box center [357, 197] width 332 height 26
click at [289, 371] on textarea "7/1/25" at bounding box center [528, 383] width 674 height 43
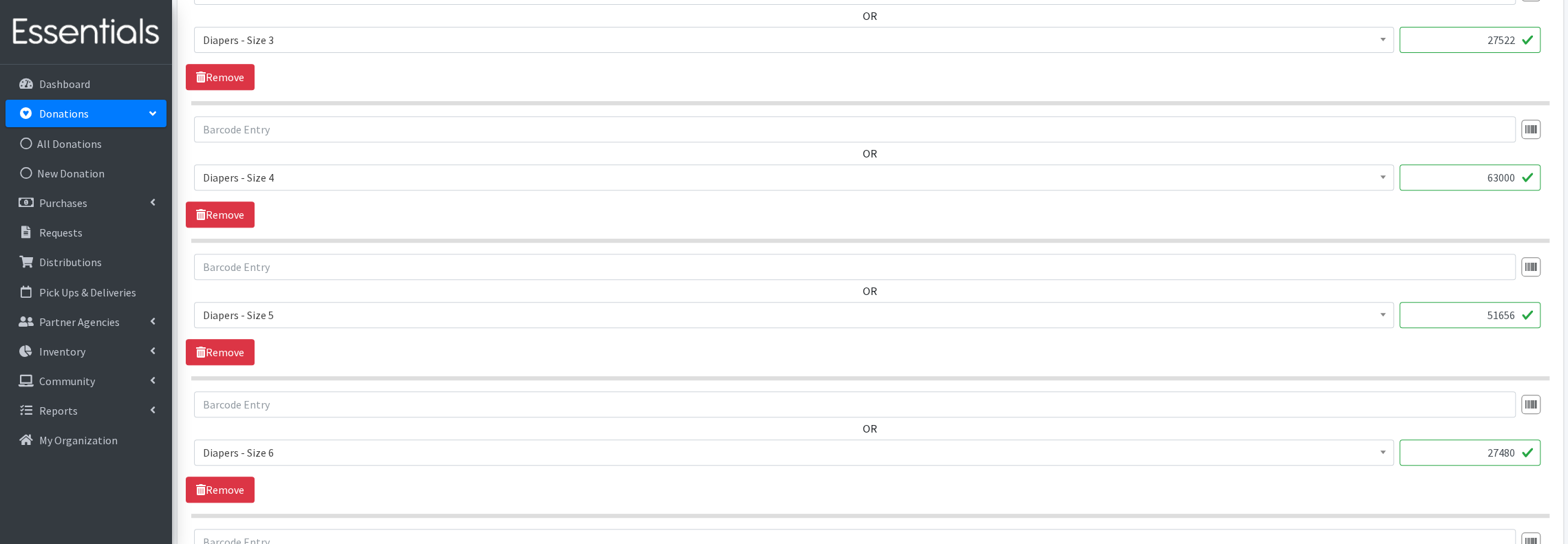
scroll to position [947, 0]
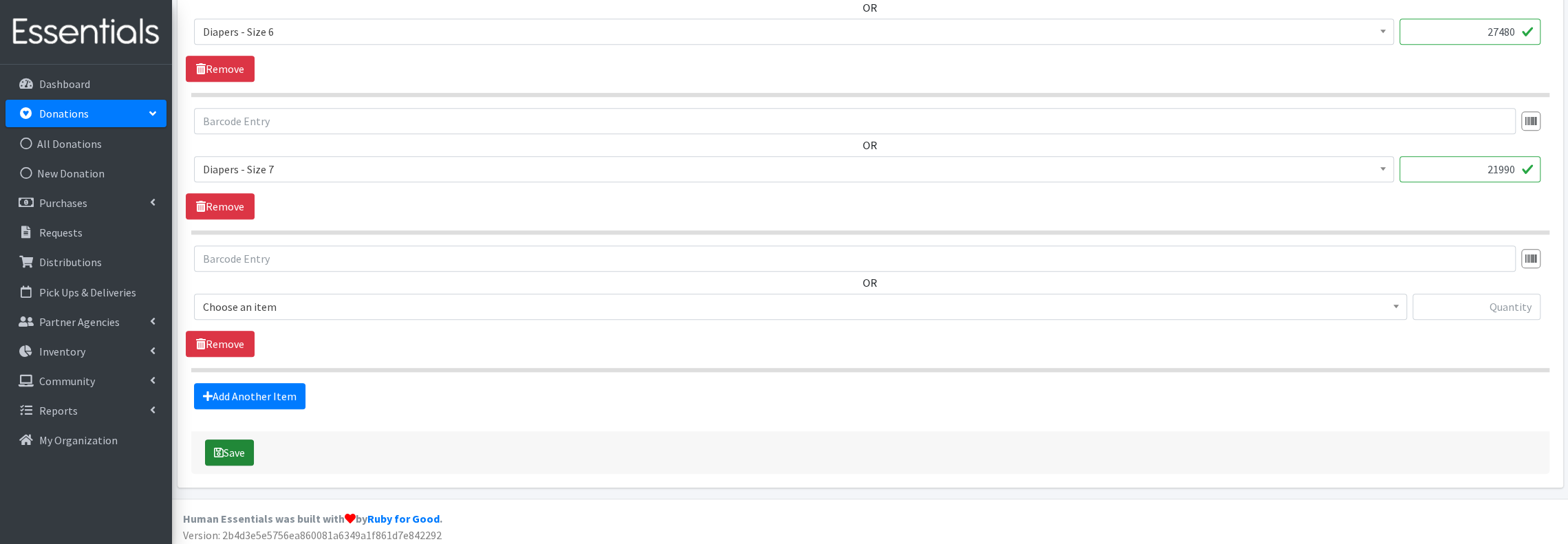
type textarea "[DATE] - Huggies/[PERSON_NAME]"
click at [224, 449] on button "Save" at bounding box center [229, 452] width 49 height 26
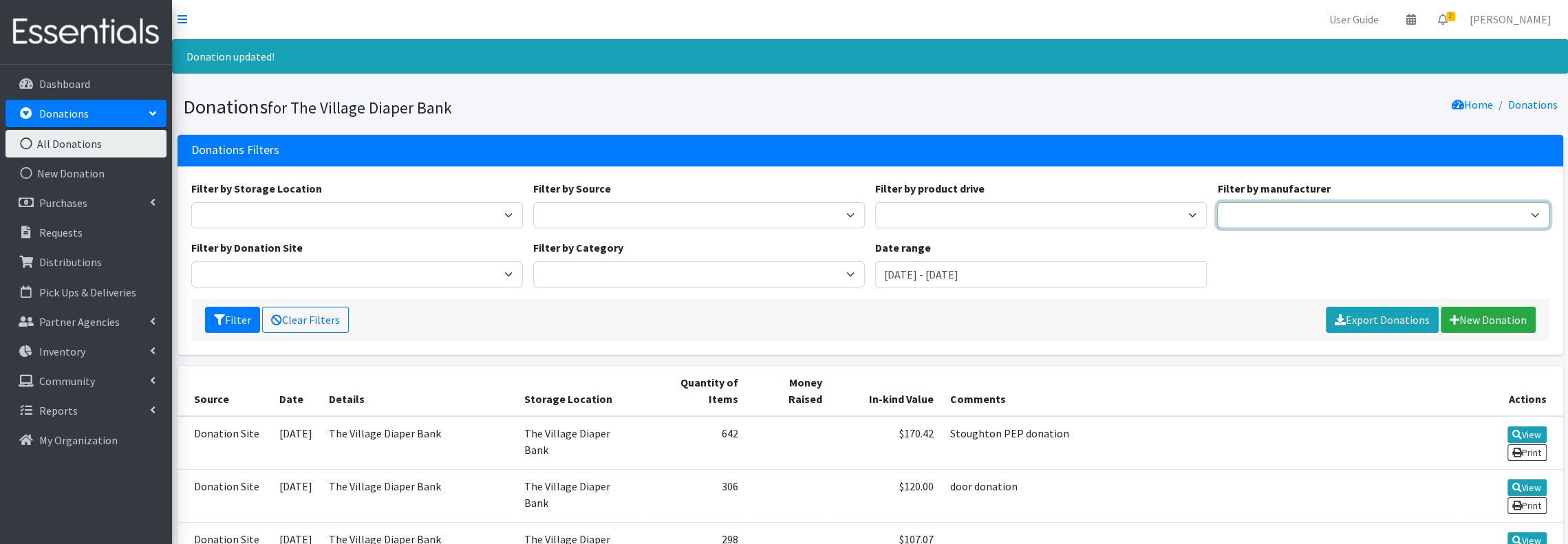
click at [1247, 215] on select "National Diaper Bank Network (NDBN)" at bounding box center [1383, 215] width 332 height 26
click at [1248, 218] on select "National Diaper Bank Network (NDBN)" at bounding box center [1383, 215] width 332 height 26
click at [88, 151] on link "All Donations" at bounding box center [86, 143] width 161 height 28
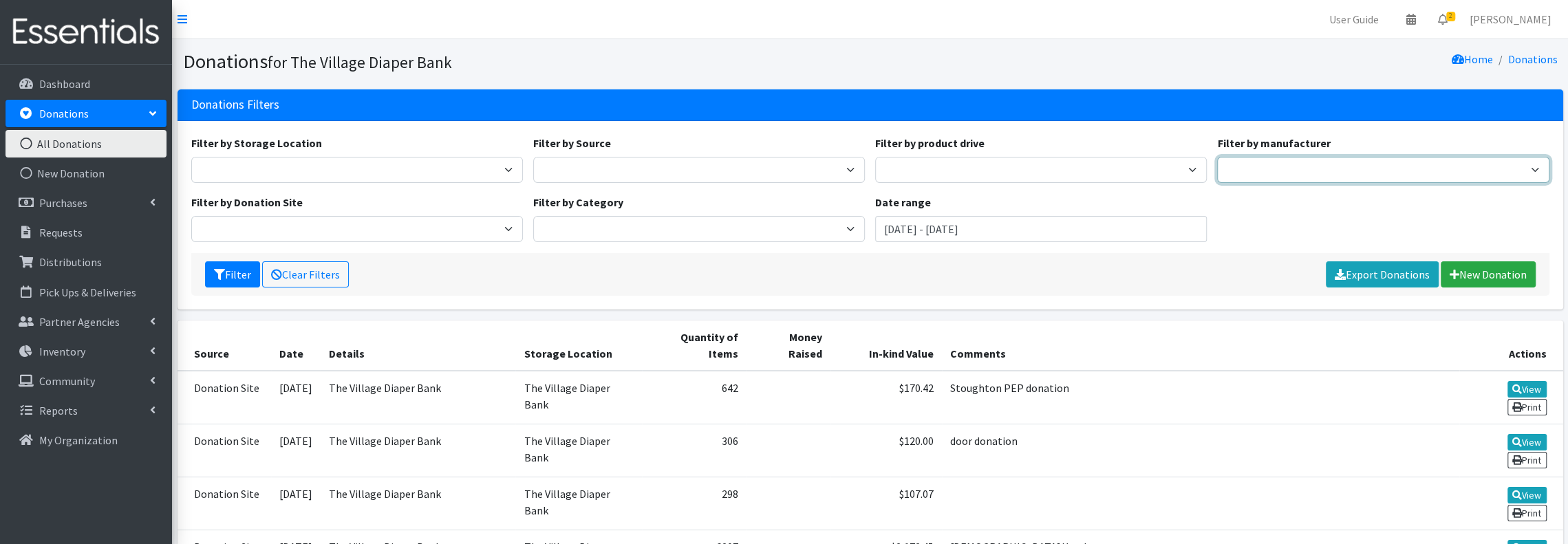
click at [1300, 175] on select "National Diaper Bank Network (NDBN)" at bounding box center [1383, 169] width 332 height 26
click at [1132, 228] on input "June 28, 2025 - September 28, 2025" at bounding box center [1041, 228] width 332 height 26
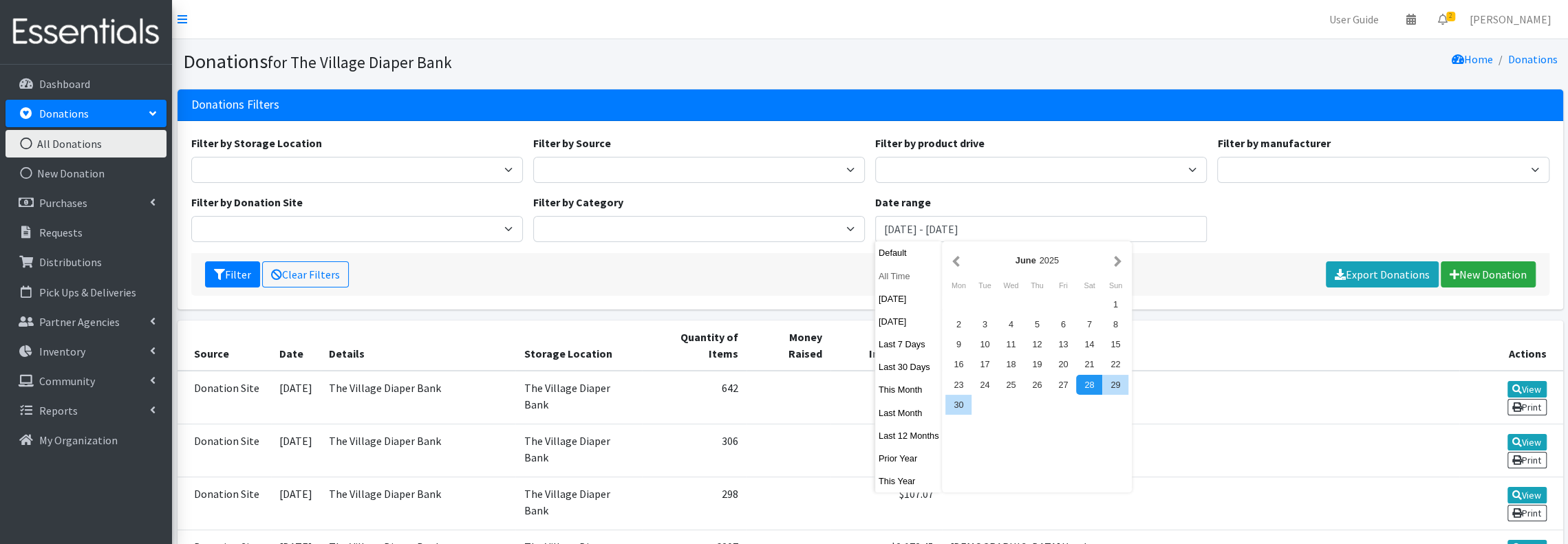
click at [915, 282] on button "All Time" at bounding box center [909, 276] width 67 height 20
type input "August 28, 1925 - August 28, 2026"
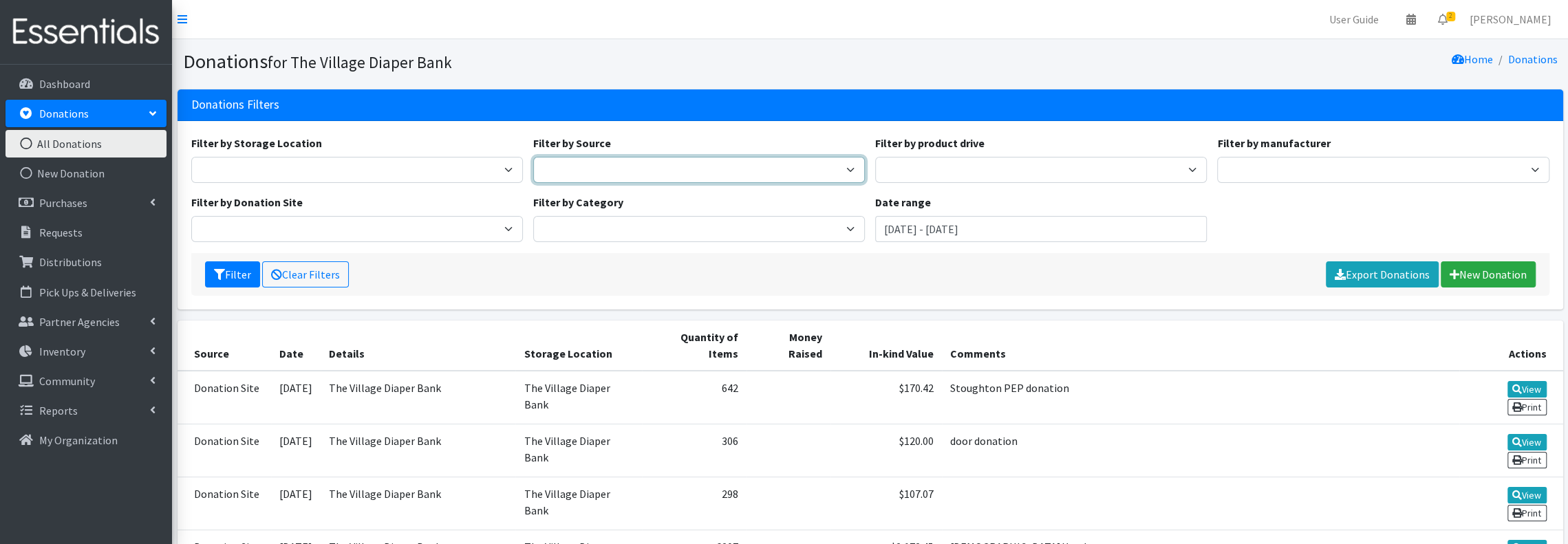
click at [685, 165] on select "Donation Site Manufacturer Misc. Donation Product Drive" at bounding box center [699, 169] width 332 height 26
select select "Manufacturer"
click at [533, 157] on select "Donation Site Manufacturer Misc. Donation Product Drive" at bounding box center [699, 169] width 332 height 26
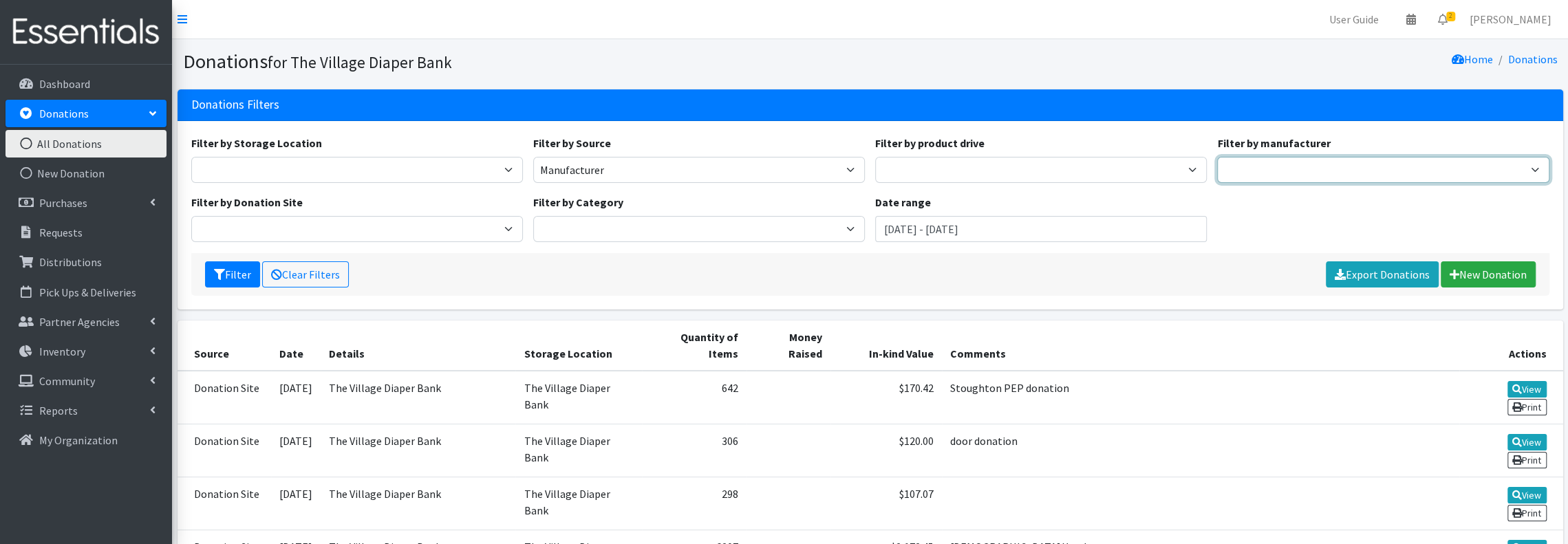
click at [1331, 167] on select "National Diaper Bank Network (NDBN)" at bounding box center [1383, 169] width 332 height 26
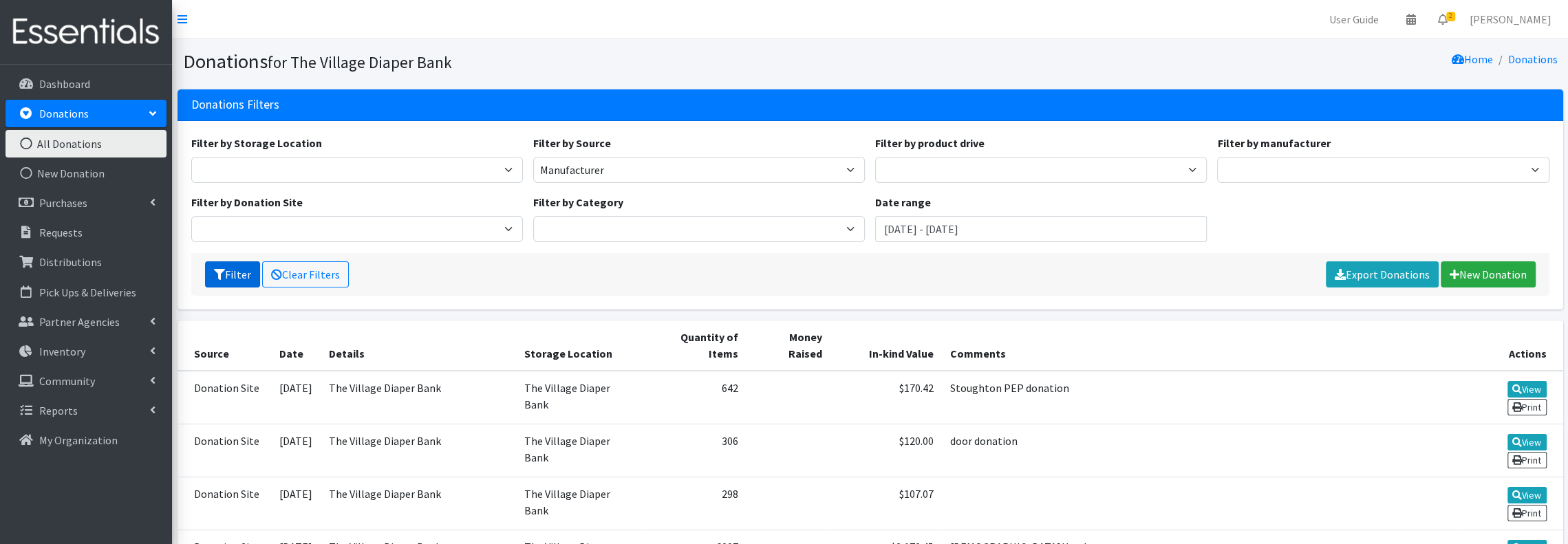
click at [233, 276] on button "Filter" at bounding box center [232, 274] width 55 height 26
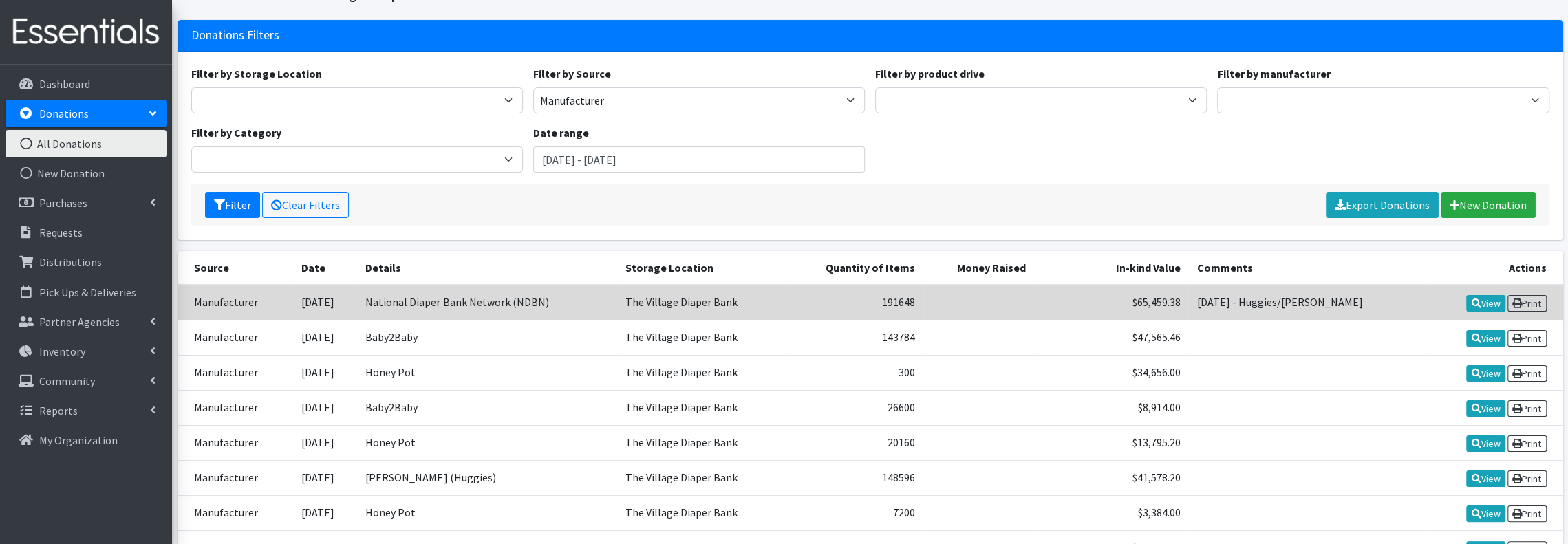
scroll to position [92, 0]
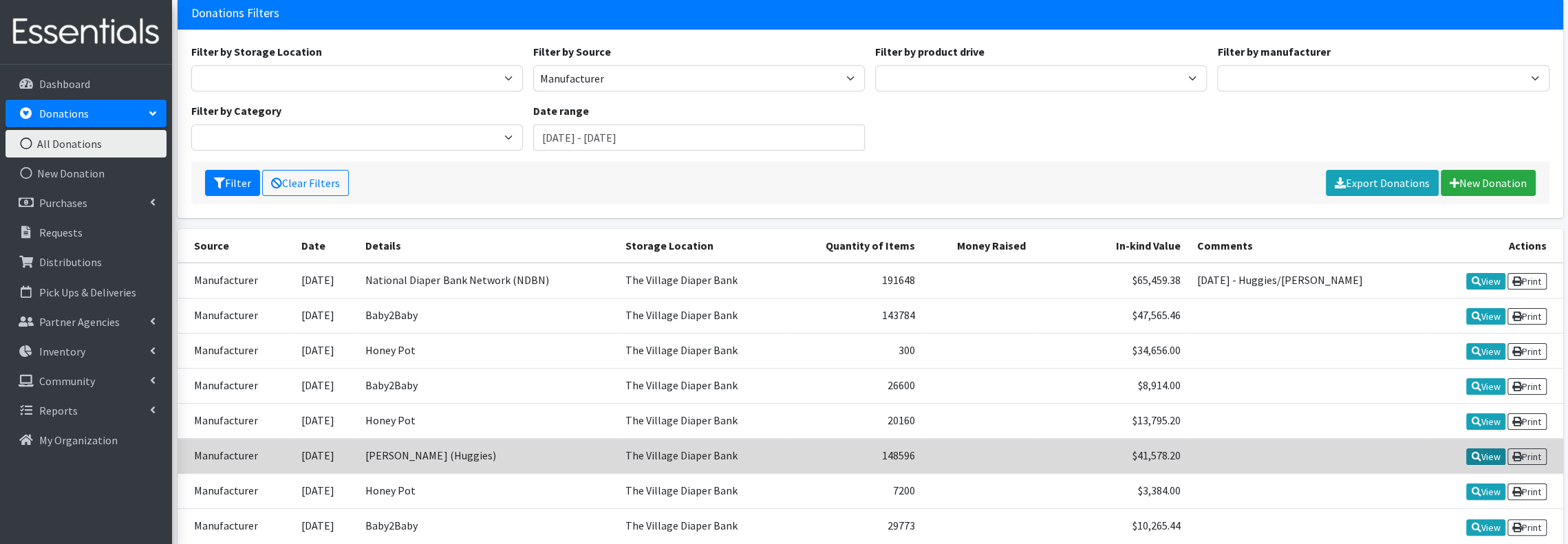
click at [1485, 449] on link "View" at bounding box center [1485, 457] width 40 height 17
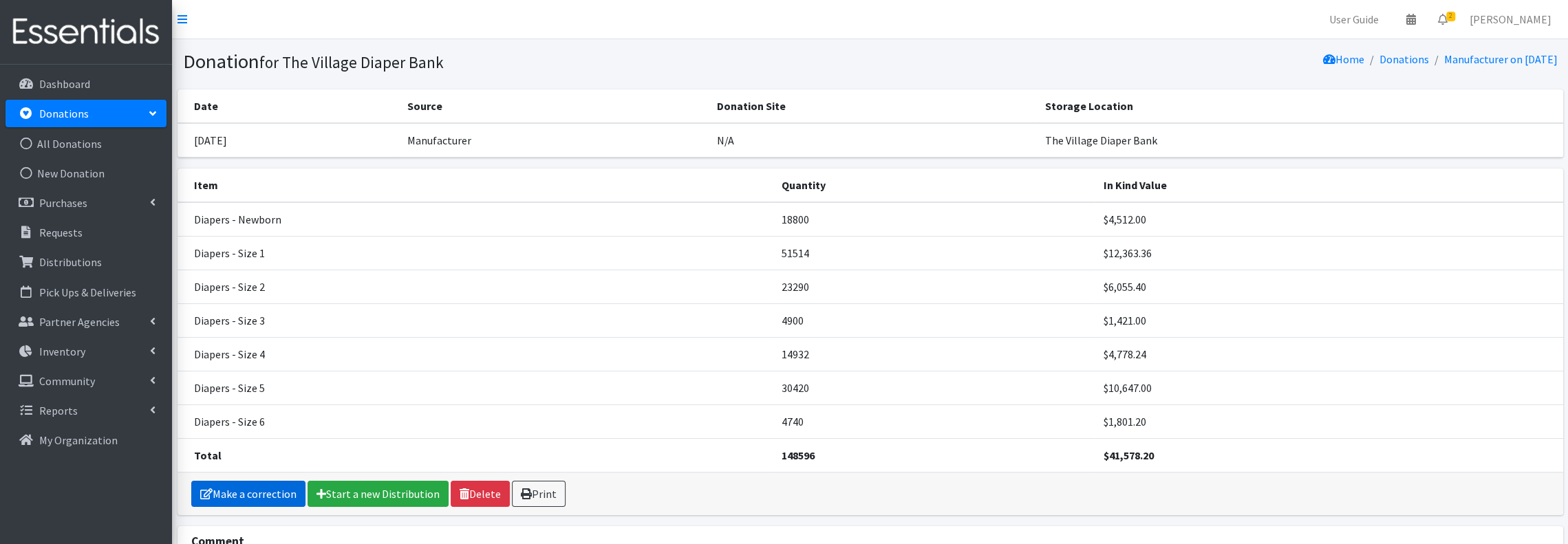
click at [267, 491] on link "Make a correction" at bounding box center [249, 493] width 115 height 26
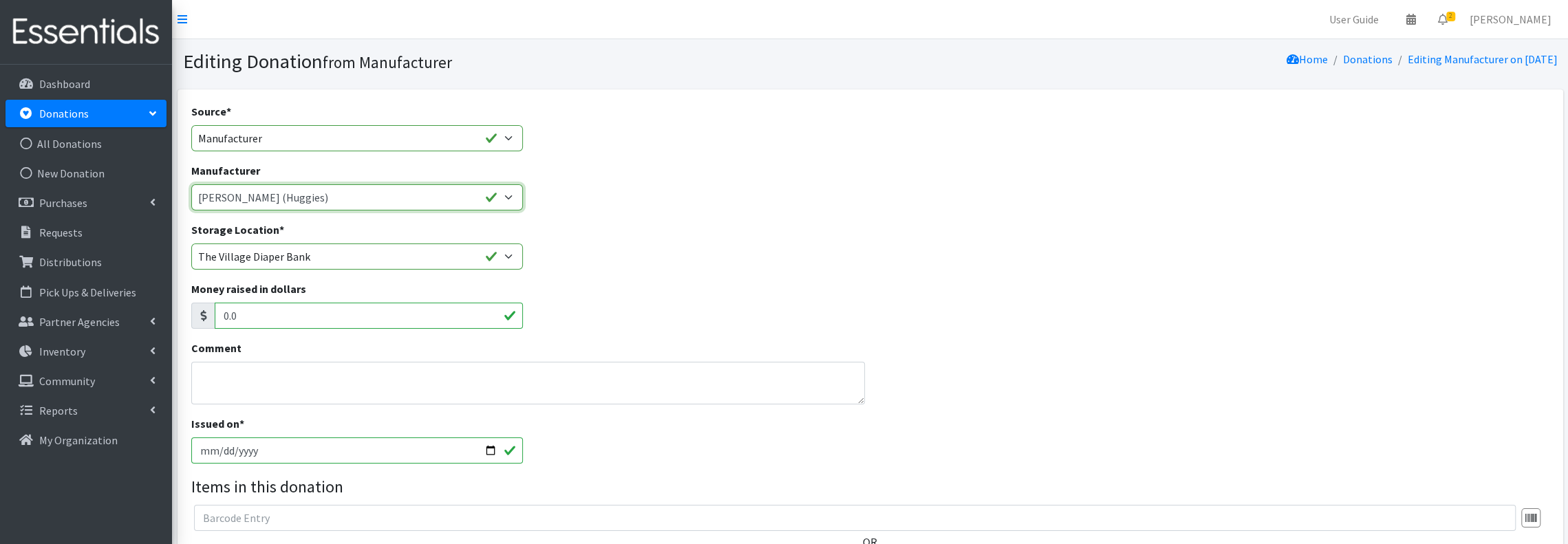
click at [511, 196] on select "Baby2Baby Honey Pot Kimberly Clark (Huggies) National Diaper Bank Network (NDBN…" at bounding box center [357, 197] width 332 height 26
select select "288"
click at [191, 184] on select "Baby2Baby Honey Pot Kimberly Clark (Huggies) National Diaper Bank Network (NDBN…" at bounding box center [357, 197] width 332 height 26
click at [437, 372] on textarea "Comment" at bounding box center [528, 383] width 674 height 43
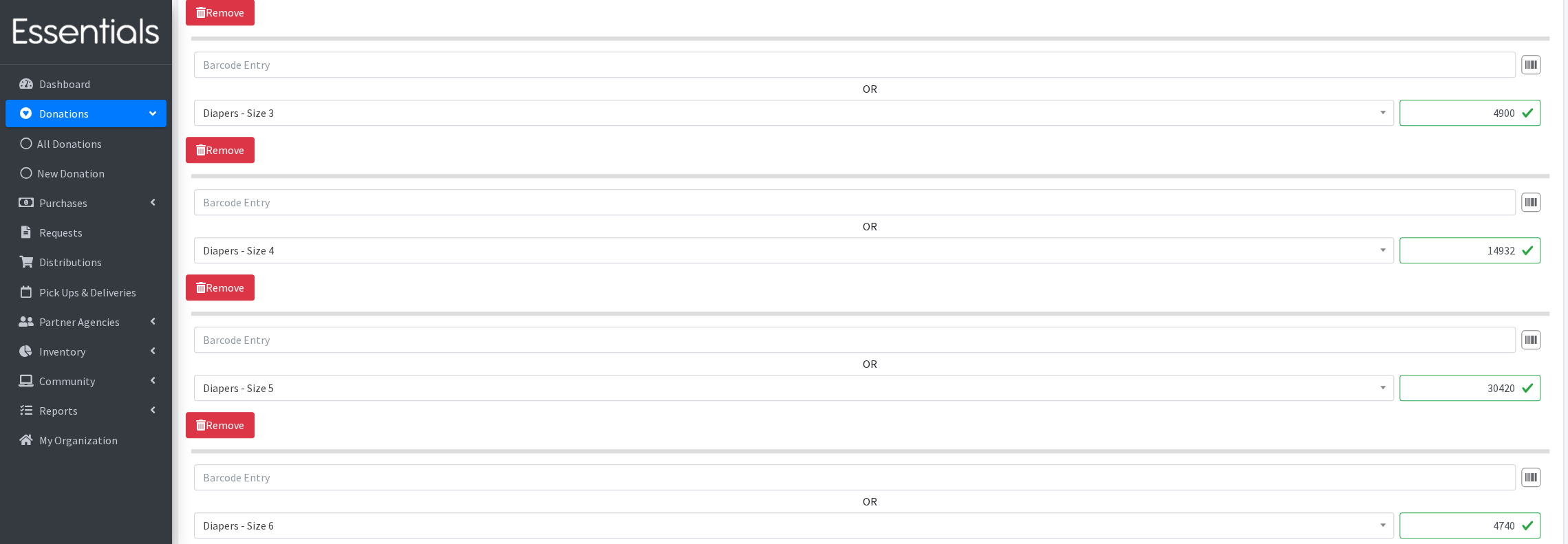
scroll to position [1221, 0]
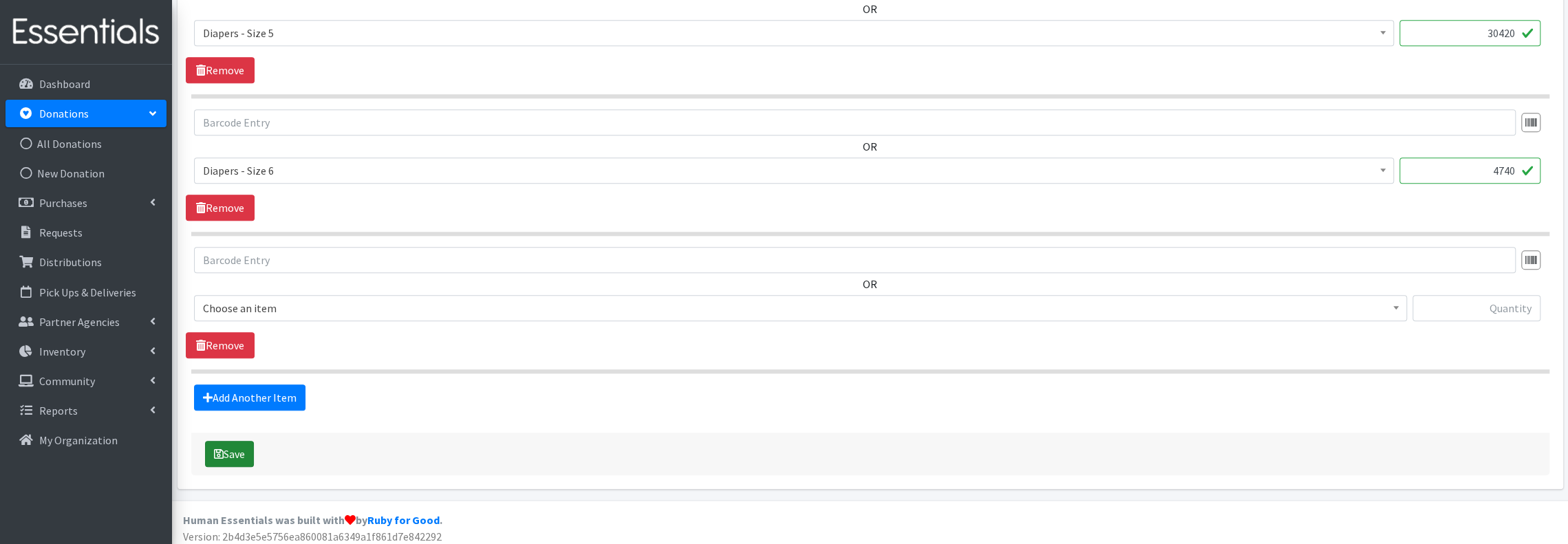
type textarea "Huggies/Kimberly-Clark"
click at [225, 441] on button "Save" at bounding box center [229, 454] width 49 height 26
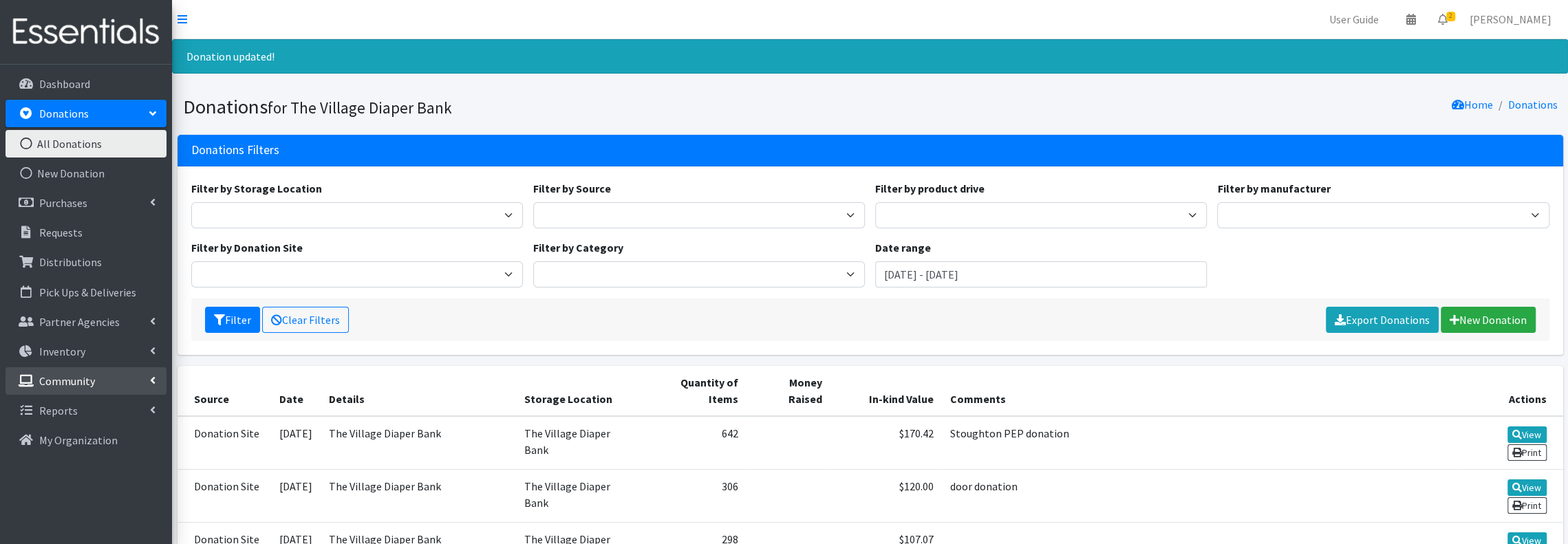
click at [84, 372] on link "Community" at bounding box center [86, 381] width 161 height 28
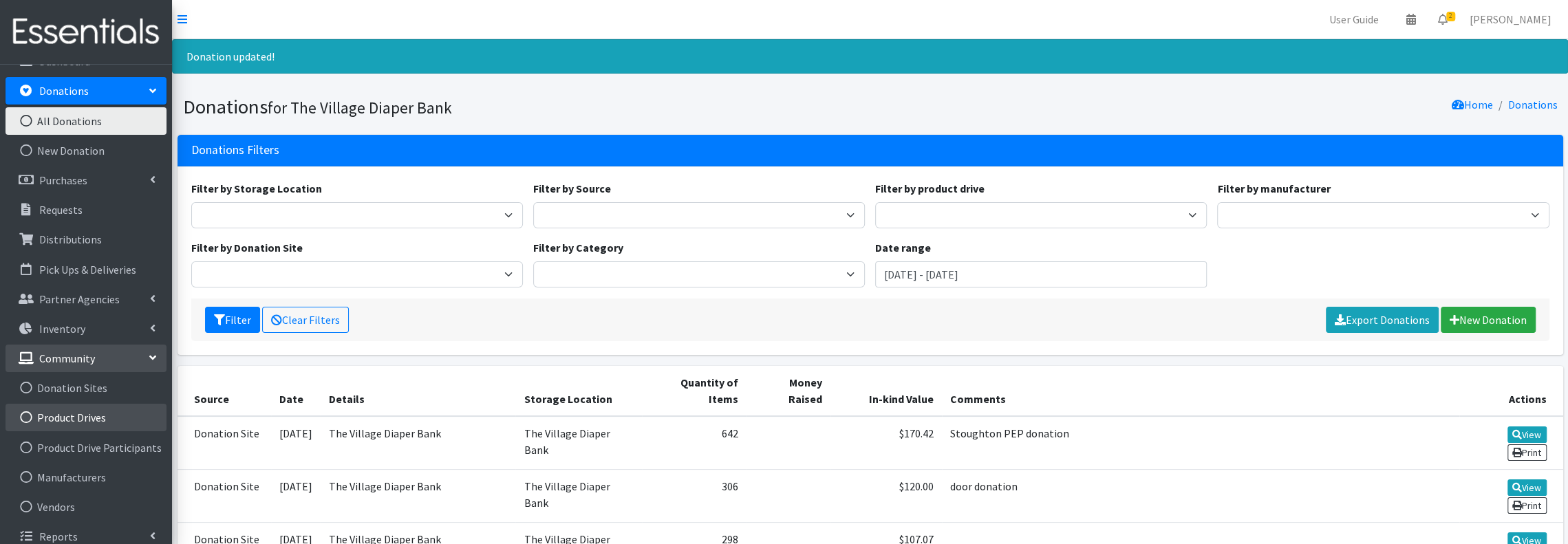
scroll to position [35, 0]
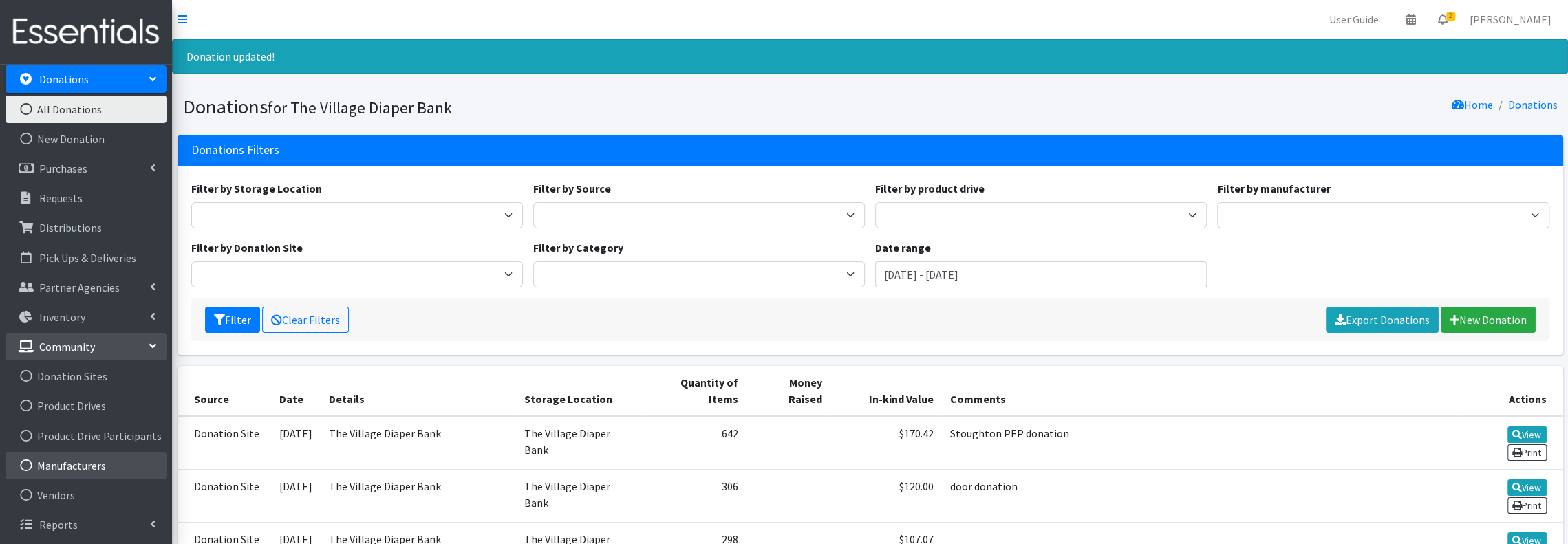
click at [116, 455] on link "Manufacturers" at bounding box center [86, 466] width 161 height 28
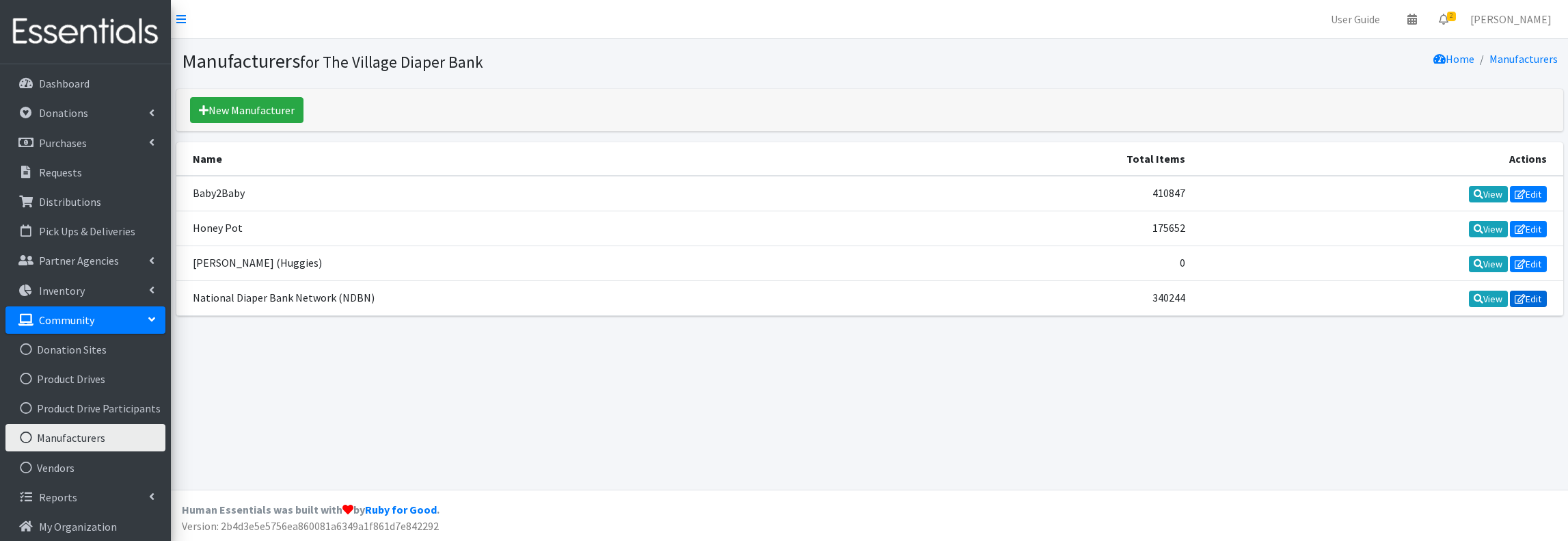
click at [1535, 291] on link "Edit" at bounding box center [1528, 299] width 37 height 17
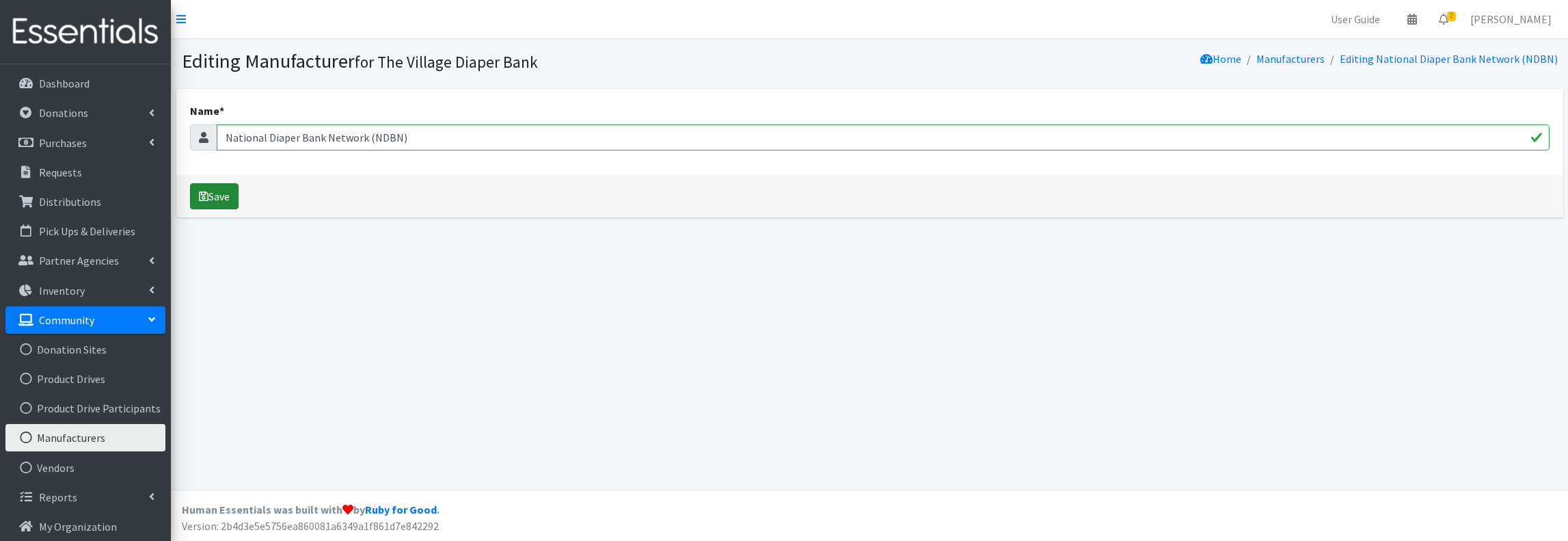
click at [208, 198] on button "Save" at bounding box center [214, 196] width 49 height 26
